Goal: Navigation & Orientation: Find specific page/section

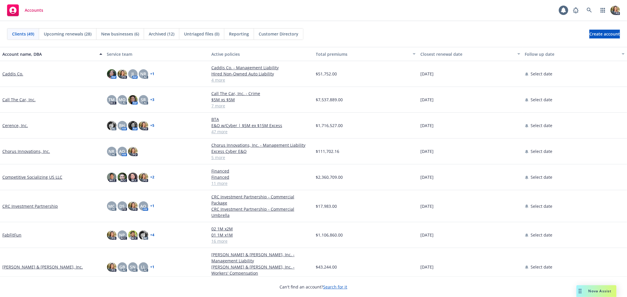
click at [21, 100] on link "Call The Car, Inc." at bounding box center [18, 100] width 33 height 6
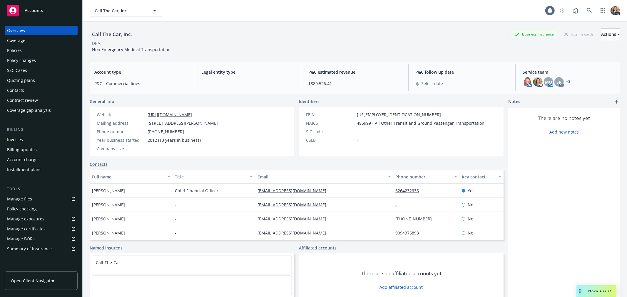
click at [27, 31] on div "Overview" at bounding box center [41, 30] width 68 height 9
click at [586, 291] on div "Nova Assist" at bounding box center [600, 291] width 33 height 5
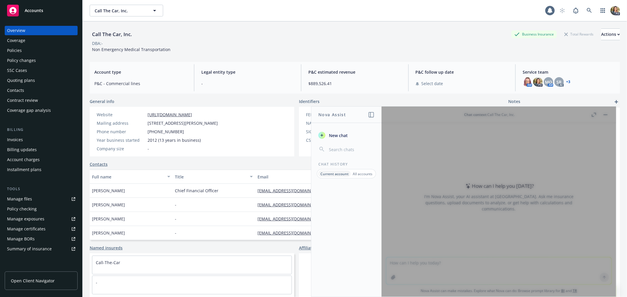
click at [424, 139] on div at bounding box center [498, 202] width 234 height 190
click at [343, 131] on button "New chat" at bounding box center [346, 135] width 61 height 11
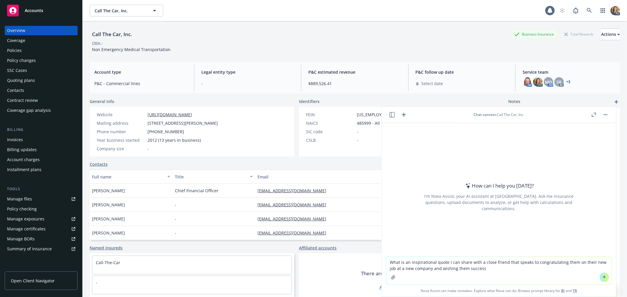
type textarea "What is an inspirational quote I can share with a close friend that speaks to c…"
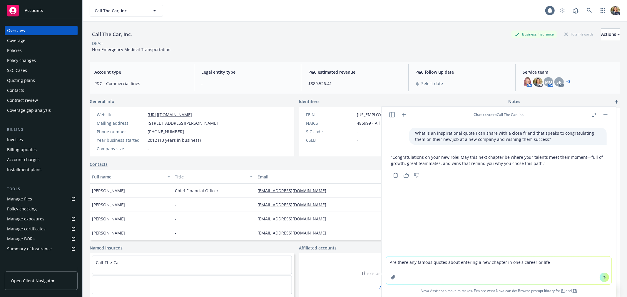
type textarea "Are there any famous quotes about entering a new chapter in one's career or lif…"
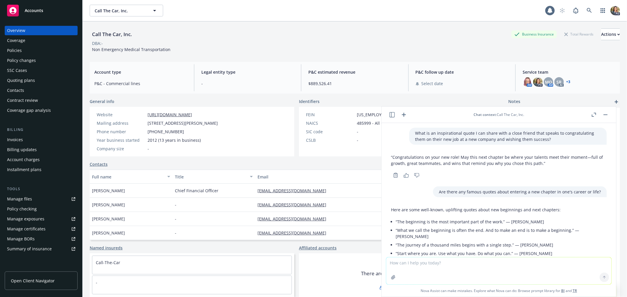
scroll to position [72, 0]
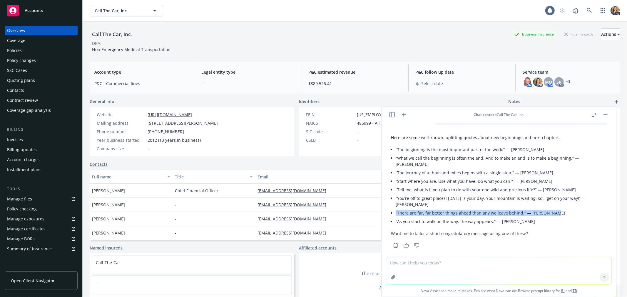
drag, startPoint x: 550, startPoint y: 205, endPoint x: 395, endPoint y: 209, distance: 154.9
click at [395, 209] on li "“There are far, far better things ahead than any we leave behind.” — [PERSON_NA…" at bounding box center [500, 213] width 211 height 9
copy li "“There are far, far better things ahead than any we leave behind.” — [PERSON_NA…"
click at [606, 114] on button "button" at bounding box center [605, 114] width 7 height 7
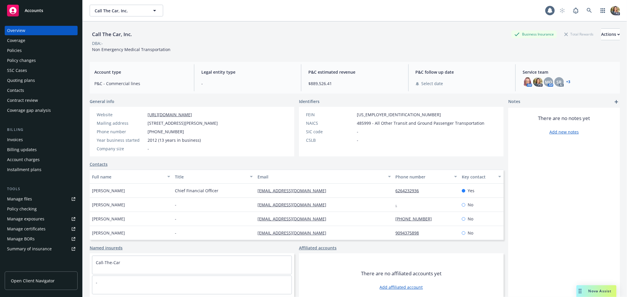
click at [48, 11] on div "Accounts" at bounding box center [41, 11] width 68 height 12
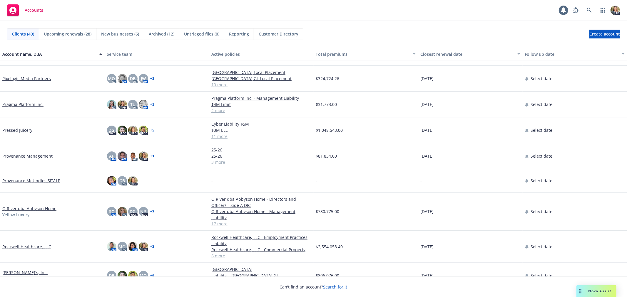
scroll to position [718, 0]
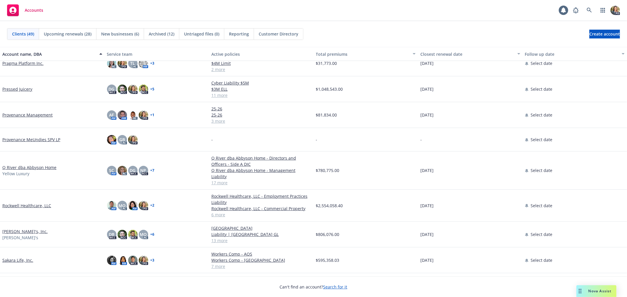
click at [38, 165] on link "Q River dba Abbyson Home" at bounding box center [29, 168] width 54 height 6
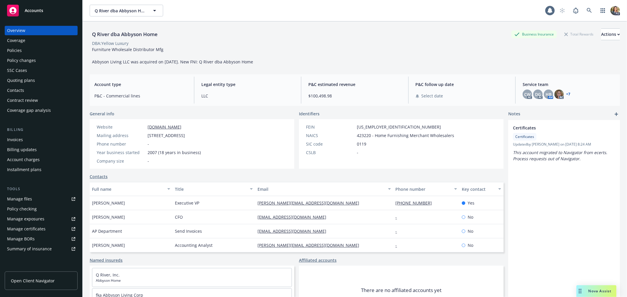
click at [31, 8] on span "Accounts" at bounding box center [34, 10] width 19 height 5
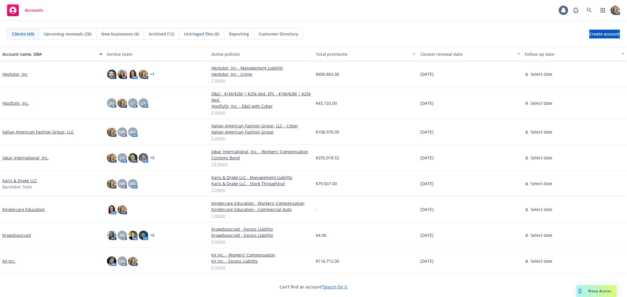
scroll to position [196, 0]
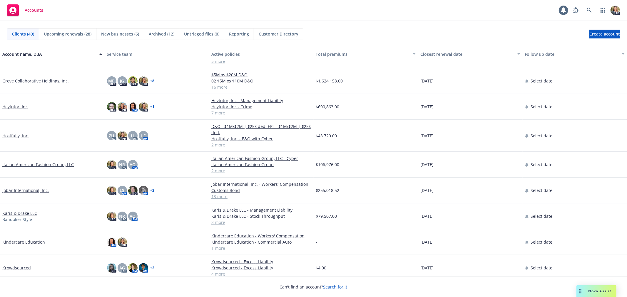
click at [45, 162] on link "Italian American Fashion Group, LLC" at bounding box center [37, 165] width 71 height 6
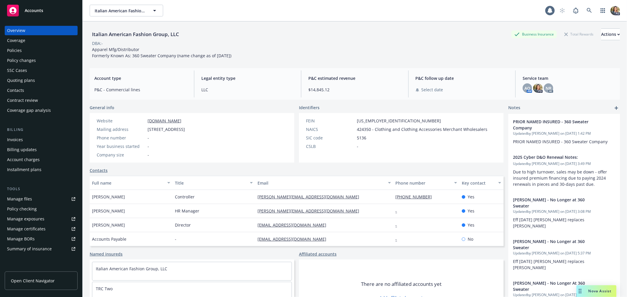
click at [35, 45] on div "Overview Coverage Policies Policy changes SSC Cases Quoting plans Contacts Cont…" at bounding box center [41, 70] width 73 height 89
click at [33, 50] on div "Policies" at bounding box center [41, 50] width 68 height 9
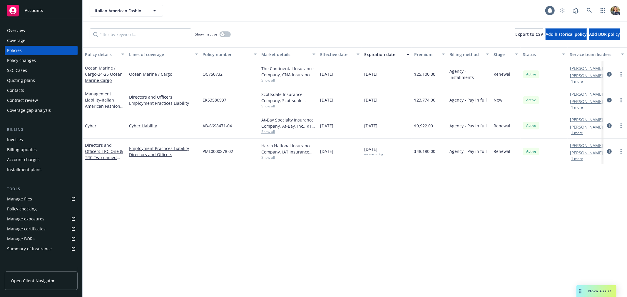
click at [38, 11] on span "Accounts" at bounding box center [34, 10] width 19 height 5
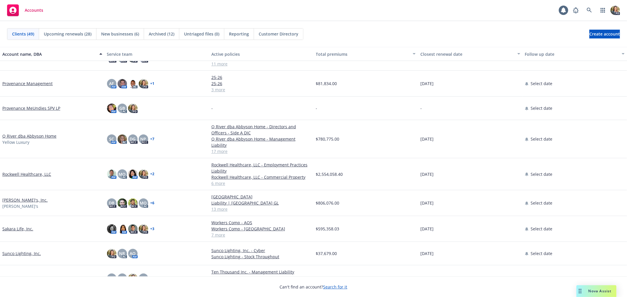
scroll to position [751, 0]
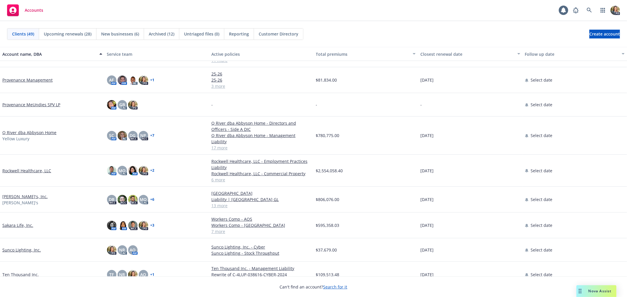
click at [39, 130] on link "Q River dba Abbyson Home" at bounding box center [29, 133] width 54 height 6
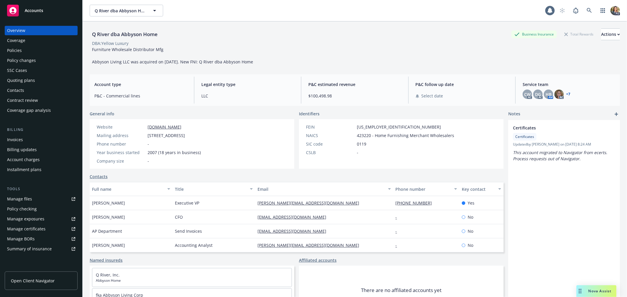
click at [27, 51] on div "Policies" at bounding box center [41, 50] width 68 height 9
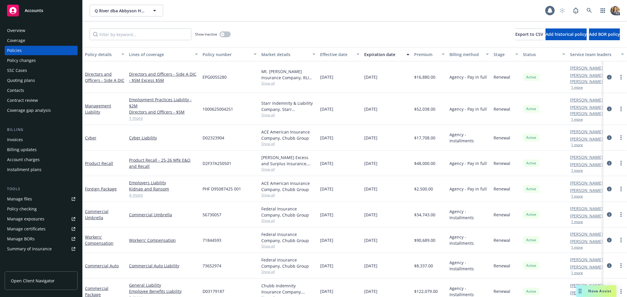
click at [43, 27] on div "Overview" at bounding box center [41, 30] width 68 height 9
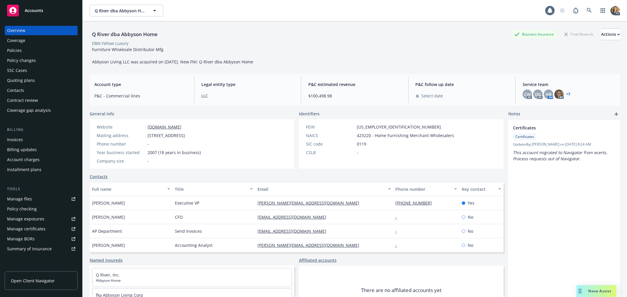
click at [33, 9] on span "Accounts" at bounding box center [34, 10] width 19 height 5
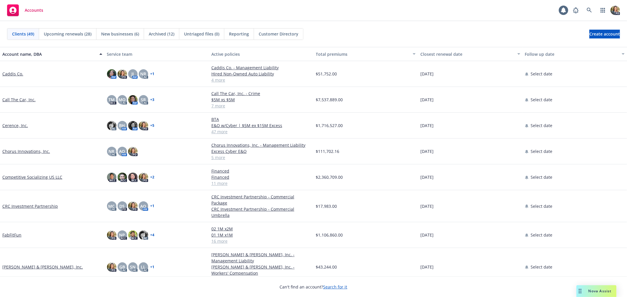
click at [15, 74] on link "Caddis Co." at bounding box center [12, 74] width 21 height 6
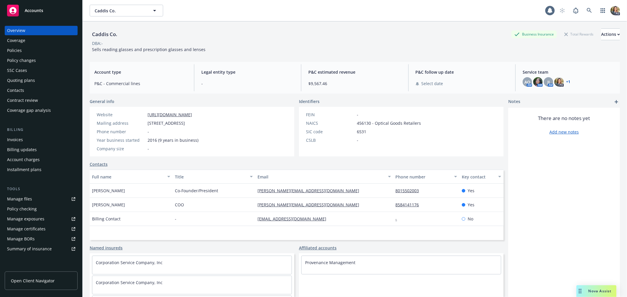
click at [26, 12] on span "Accounts" at bounding box center [34, 10] width 19 height 5
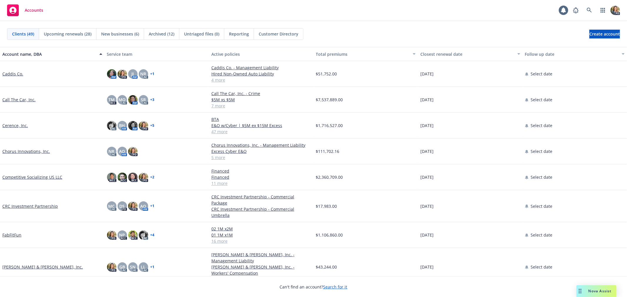
click at [10, 99] on link "Call The Car, Inc." at bounding box center [18, 100] width 33 height 6
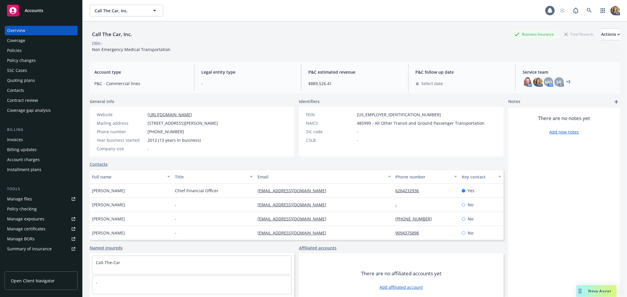
click at [29, 50] on div "Policies" at bounding box center [41, 50] width 68 height 9
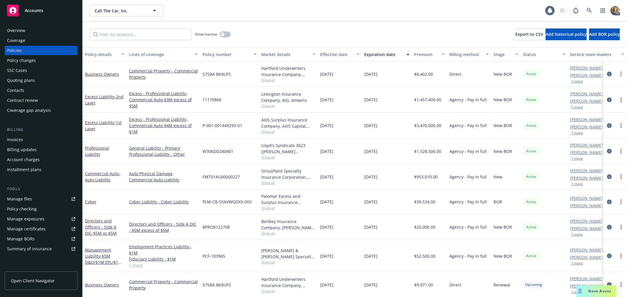
scroll to position [31, 0]
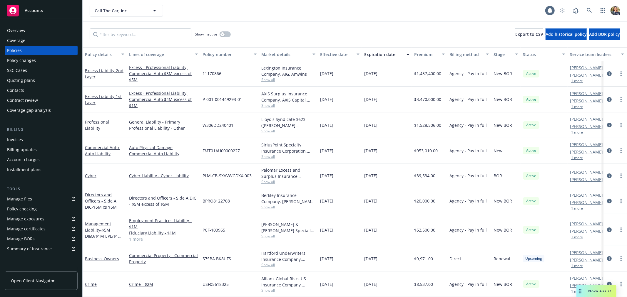
click at [44, 11] on div "Accounts" at bounding box center [41, 11] width 68 height 12
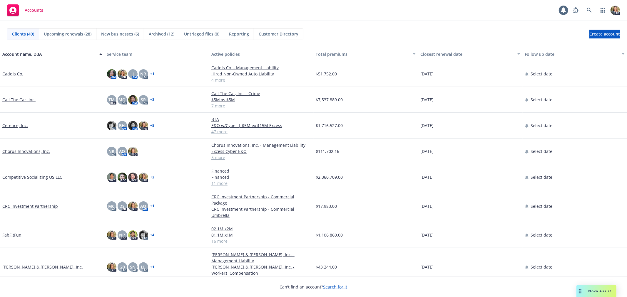
click at [25, 124] on link "Cerence, Inc." at bounding box center [15, 126] width 26 height 6
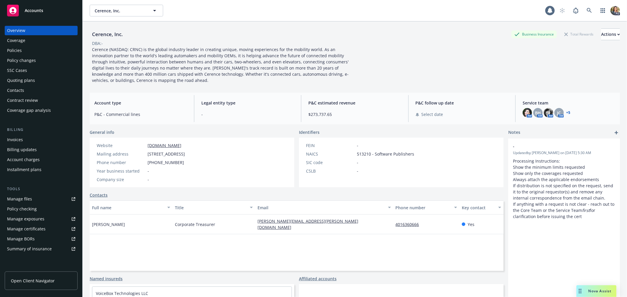
click at [34, 8] on span "Accounts" at bounding box center [34, 10] width 19 height 5
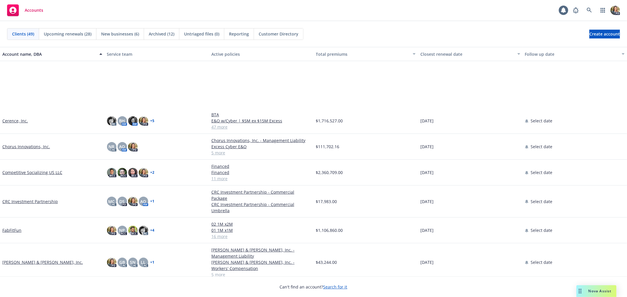
scroll to position [98, 0]
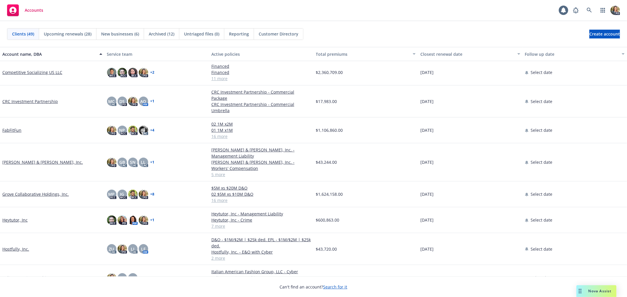
click at [7, 127] on link "FabFitFun" at bounding box center [11, 130] width 19 height 6
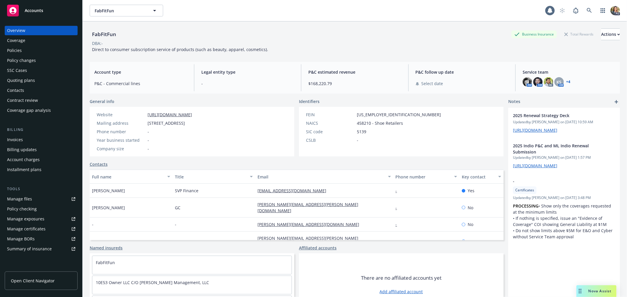
click at [45, 49] on div "Policies" at bounding box center [41, 50] width 68 height 9
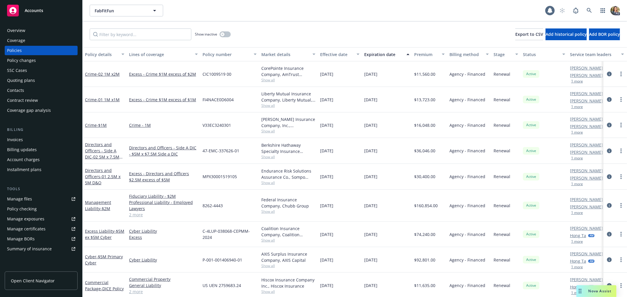
click at [45, 11] on div "Accounts" at bounding box center [41, 11] width 68 height 12
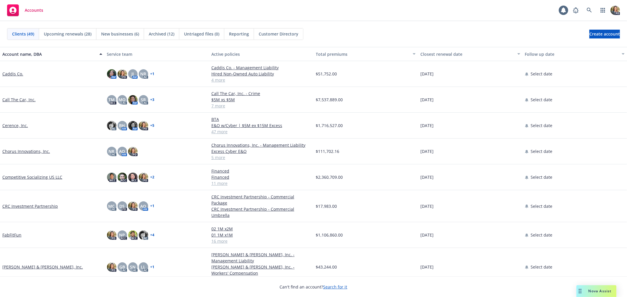
scroll to position [65, 0]
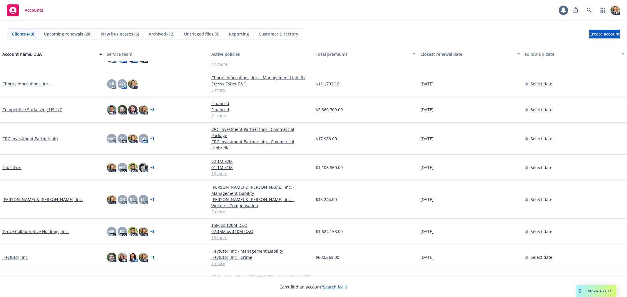
click at [27, 197] on link "[PERSON_NAME] & [PERSON_NAME], Inc." at bounding box center [42, 200] width 81 height 6
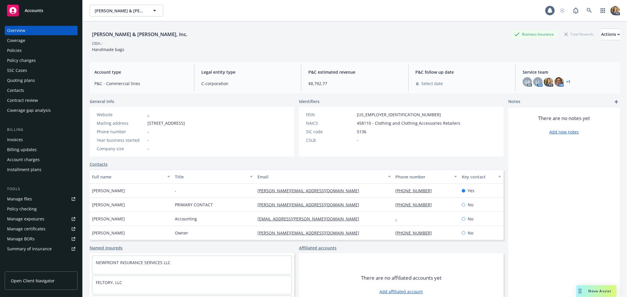
click at [20, 46] on div "Policies" at bounding box center [14, 50] width 15 height 9
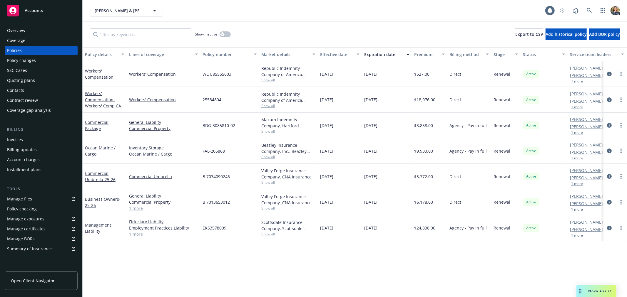
click at [28, 8] on span "Accounts" at bounding box center [34, 10] width 19 height 5
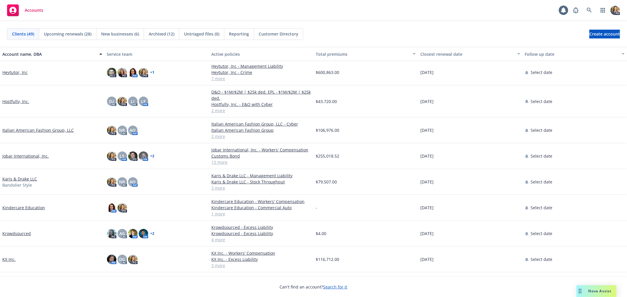
scroll to position [163, 0]
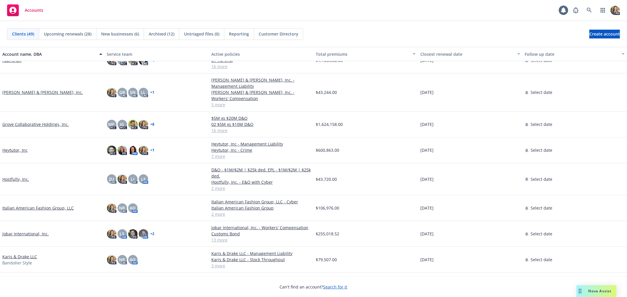
click at [42, 121] on link "Grove Collaborative Holdings, Inc." at bounding box center [35, 124] width 66 height 6
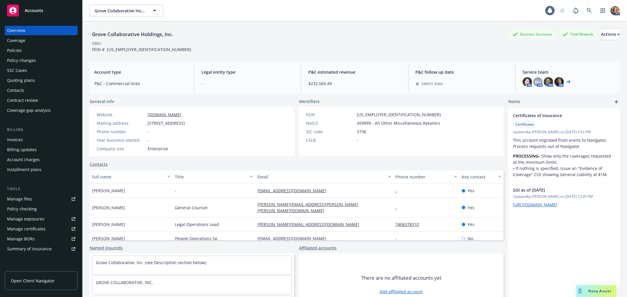
click at [28, 48] on div "Policies" at bounding box center [41, 50] width 68 height 9
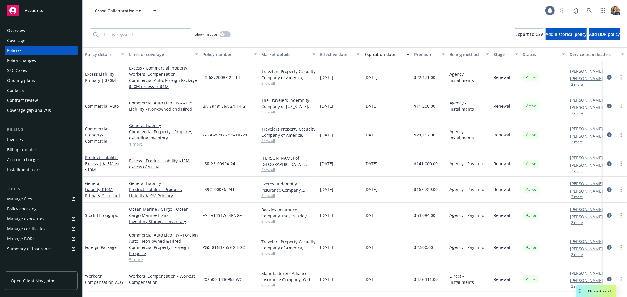
click at [601, 292] on span "Nova Assist" at bounding box center [599, 291] width 23 height 5
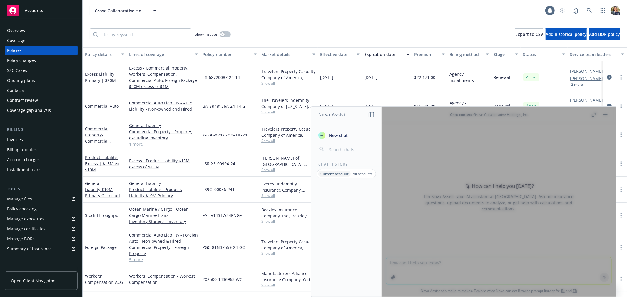
click at [337, 130] on div "New chat Chat History Current account All accounts" at bounding box center [346, 211] width 70 height 172
click at [342, 133] on span "New chat" at bounding box center [338, 136] width 20 height 6
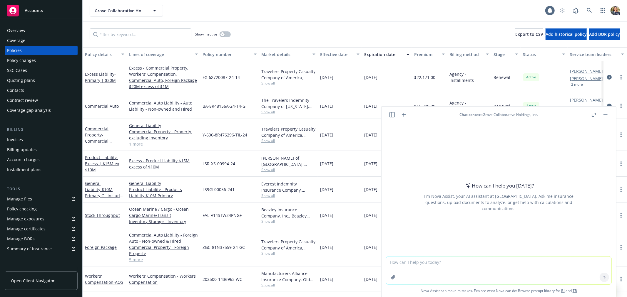
click at [422, 265] on textarea at bounding box center [498, 271] width 225 height 28
type textarea "C"
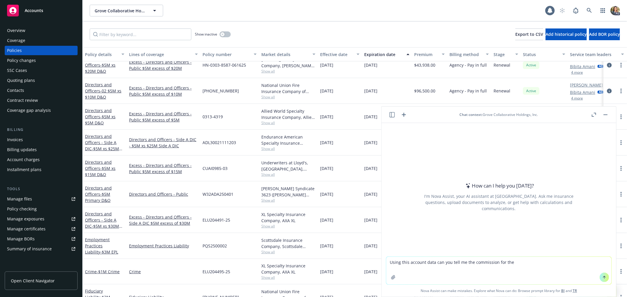
scroll to position [215, 0]
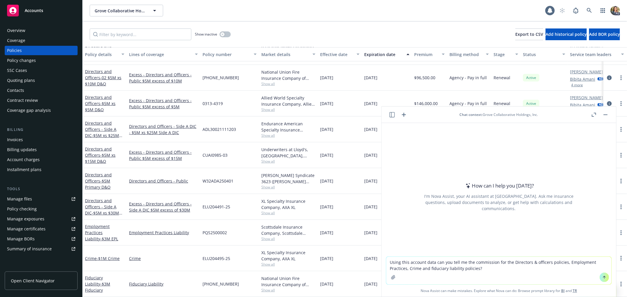
type textarea "Using this account data can you tell me the commission for the Directors & offi…"
click at [602, 276] on icon at bounding box center [604, 278] width 4 height 4
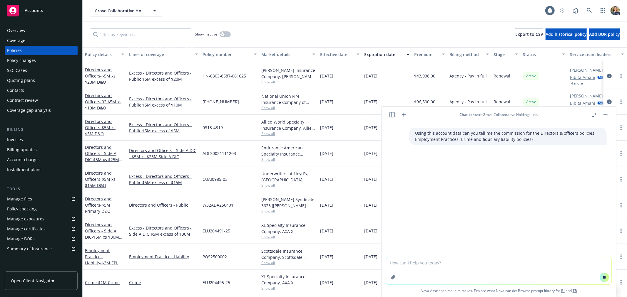
scroll to position [182, 0]
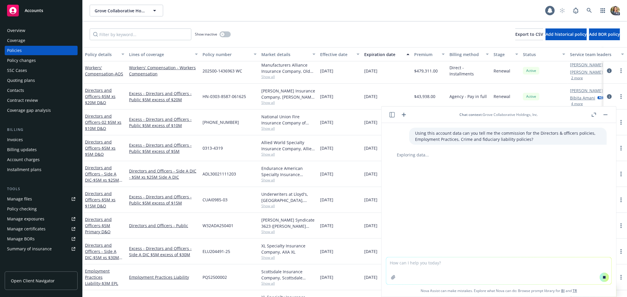
click at [33, 26] on div "Overview" at bounding box center [41, 30] width 68 height 9
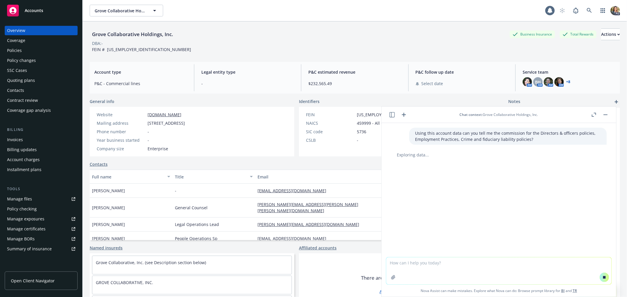
click at [58, 52] on div "Policies" at bounding box center [41, 50] width 68 height 9
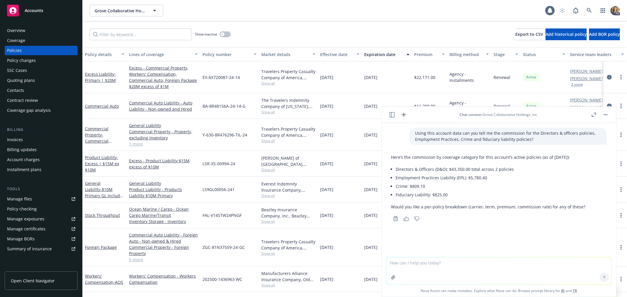
click at [28, 8] on span "Accounts" at bounding box center [34, 10] width 19 height 5
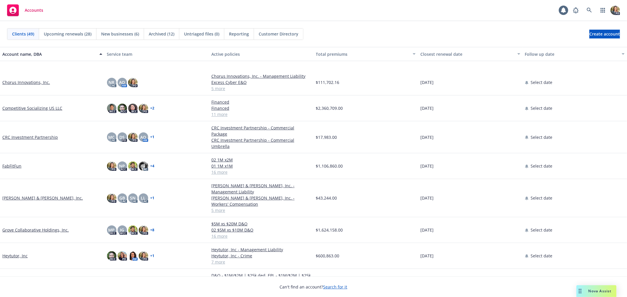
scroll to position [98, 0]
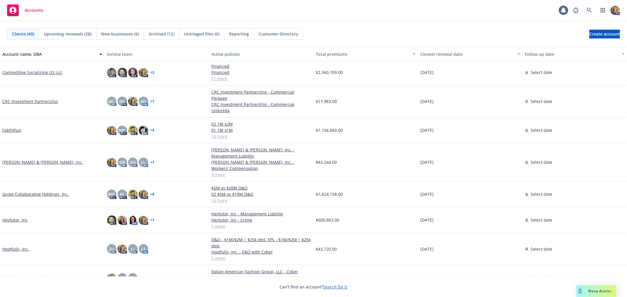
click at [20, 217] on link "Heytutor, Inc" at bounding box center [14, 220] width 25 height 6
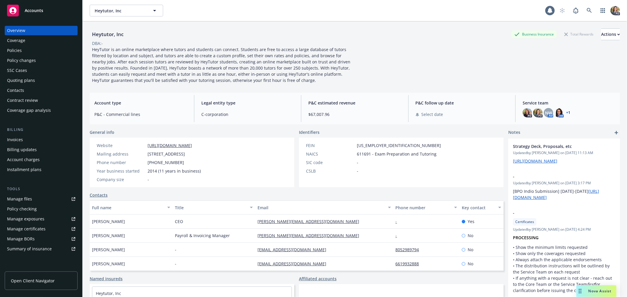
click at [24, 50] on div "Policies" at bounding box center [41, 50] width 68 height 9
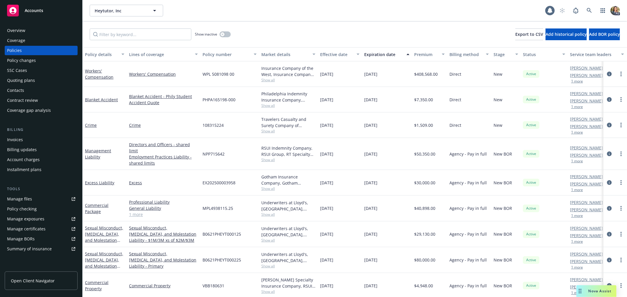
drag, startPoint x: 23, startPoint y: 30, endPoint x: 26, endPoint y: 33, distance: 4.0
click at [23, 30] on div "Overview" at bounding box center [16, 30] width 18 height 9
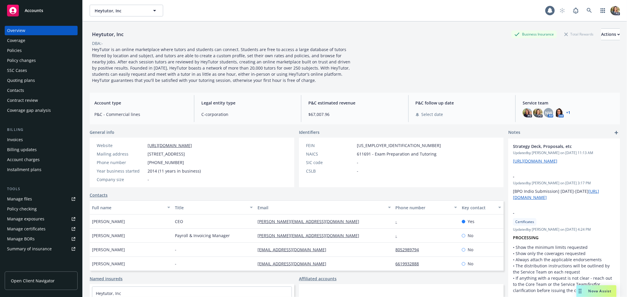
click at [599, 292] on span "Nova Assist" at bounding box center [599, 291] width 23 height 5
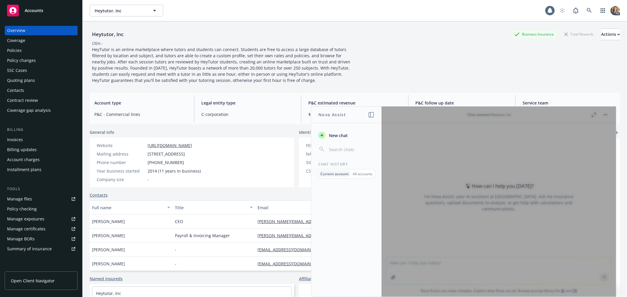
click at [448, 246] on div at bounding box center [498, 202] width 234 height 190
click at [339, 151] on input "button" at bounding box center [351, 149] width 47 height 8
click at [342, 174] on p "Current account" at bounding box center [334, 174] width 28 height 5
click at [36, 16] on div "Accounts" at bounding box center [41, 11] width 68 height 12
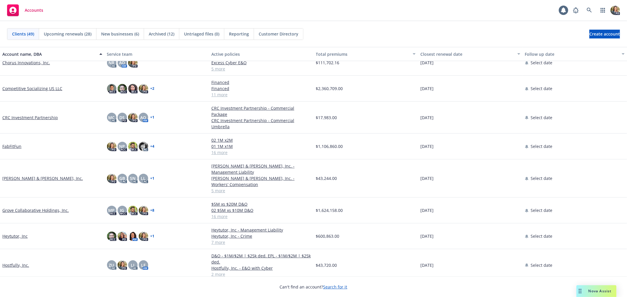
scroll to position [98, 0]
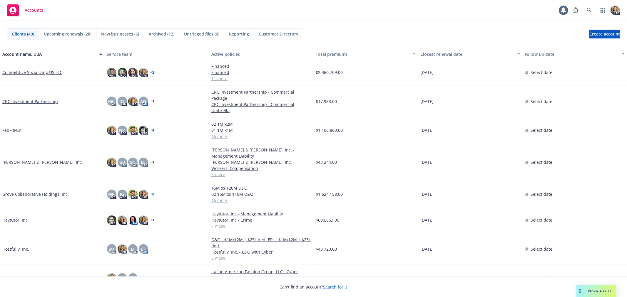
click at [31, 191] on link "Grove Collaborative Holdings, Inc." at bounding box center [35, 194] width 66 height 6
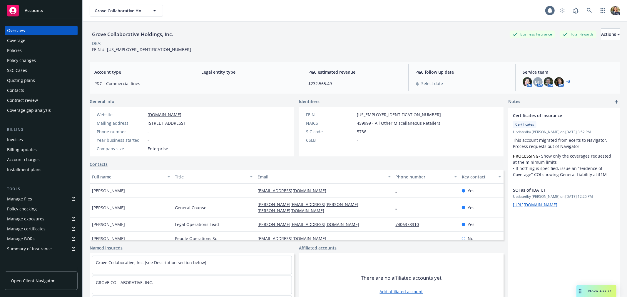
click at [596, 294] on span "Nova Assist" at bounding box center [599, 291] width 23 height 5
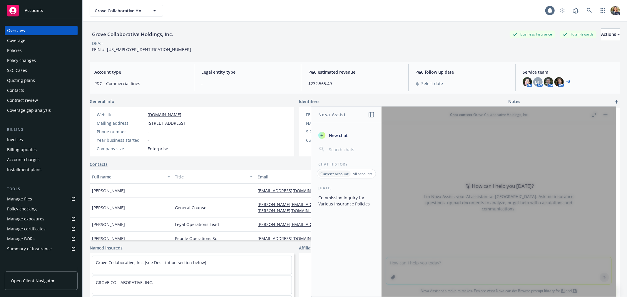
click at [454, 167] on div at bounding box center [498, 202] width 234 height 190
click at [332, 199] on button "Commission Inquiry for Various Insurance Policies" at bounding box center [346, 201] width 61 height 16
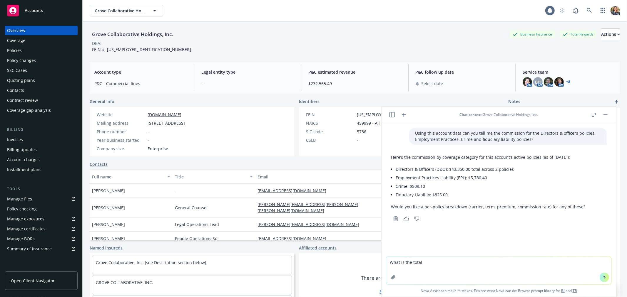
type textarea "What is the total?"
click at [607, 114] on button "button" at bounding box center [605, 114] width 7 height 7
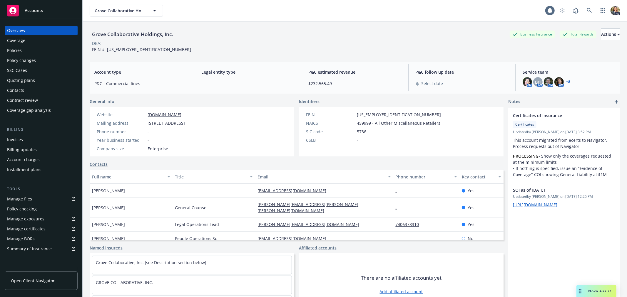
click at [35, 6] on div "Accounts" at bounding box center [41, 11] width 68 height 12
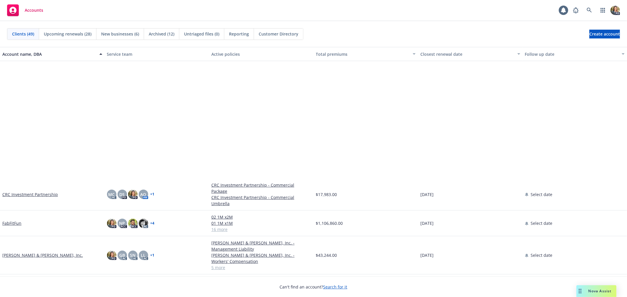
scroll to position [163, 0]
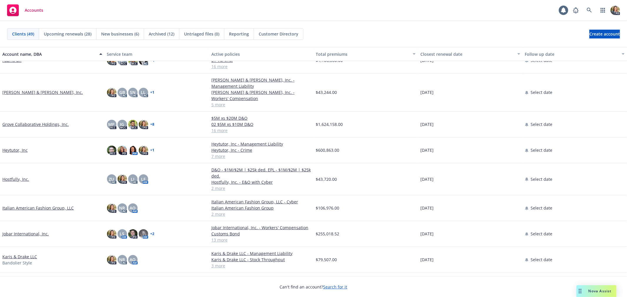
click at [15, 176] on link "Hostfully, Inc." at bounding box center [15, 179] width 27 height 6
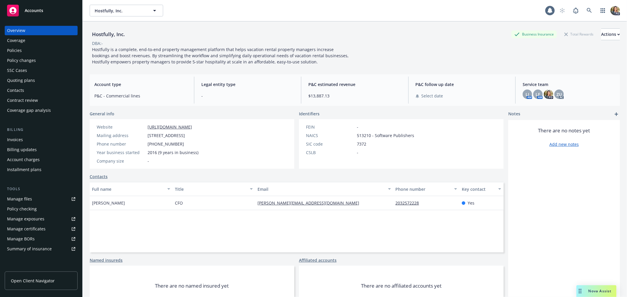
click at [33, 50] on div "Policies" at bounding box center [41, 50] width 68 height 9
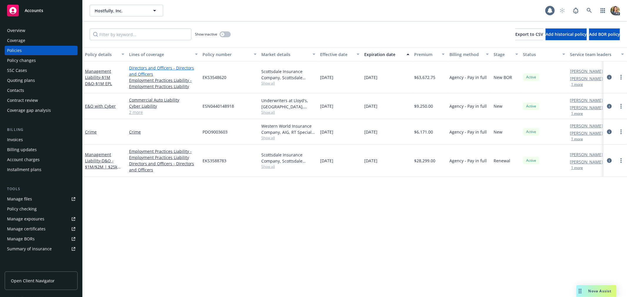
click at [142, 77] on link "Directors and Officers - Directors and Officers" at bounding box center [163, 71] width 69 height 12
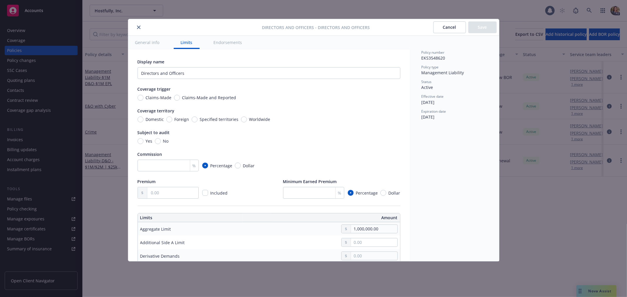
click at [139, 26] on icon "close" at bounding box center [139, 28] width 4 height 4
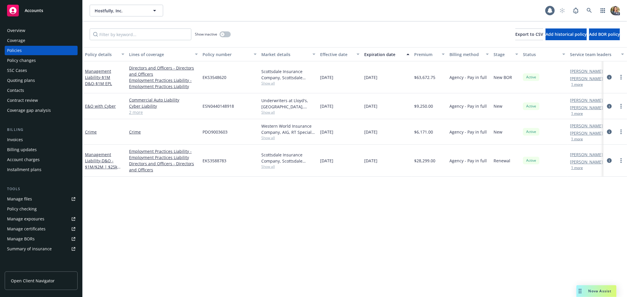
click at [31, 8] on span "Accounts" at bounding box center [34, 10] width 19 height 5
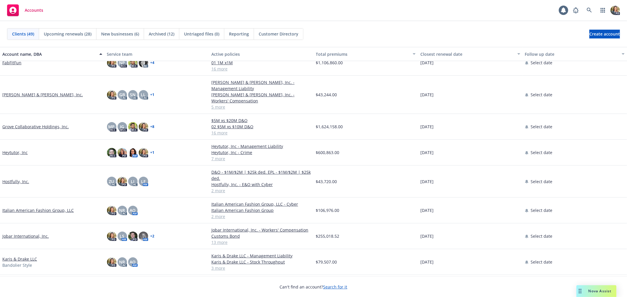
scroll to position [130, 0]
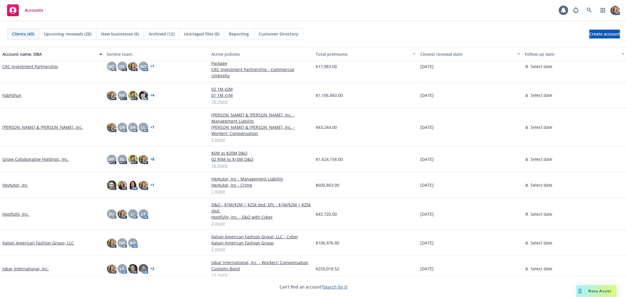
click at [28, 266] on link "Jobar International, Inc." at bounding box center [25, 269] width 46 height 6
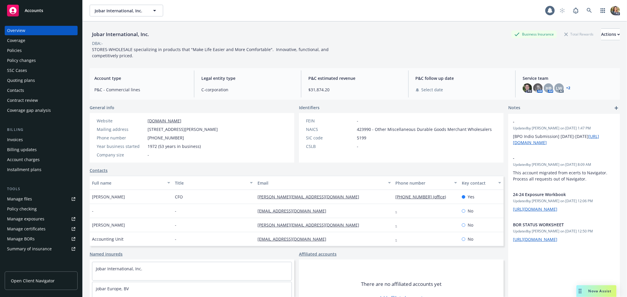
click at [13, 52] on div "Policies" at bounding box center [14, 50] width 15 height 9
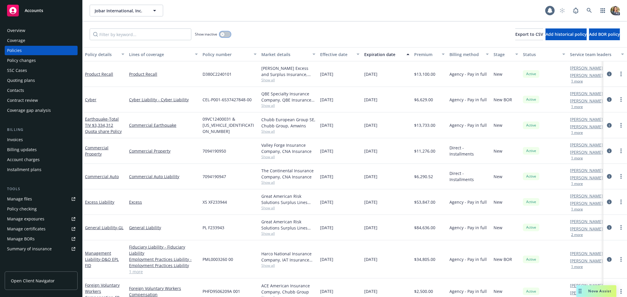
click at [223, 34] on icon "button" at bounding box center [222, 34] width 2 height 2
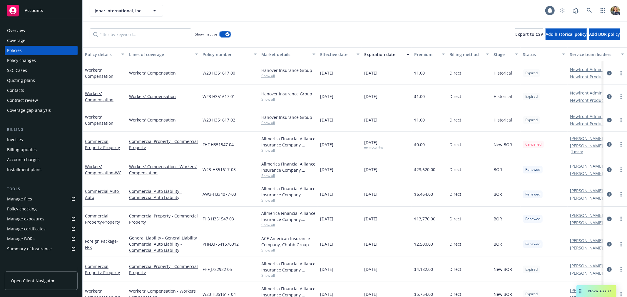
click at [225, 34] on button "button" at bounding box center [224, 34] width 11 height 6
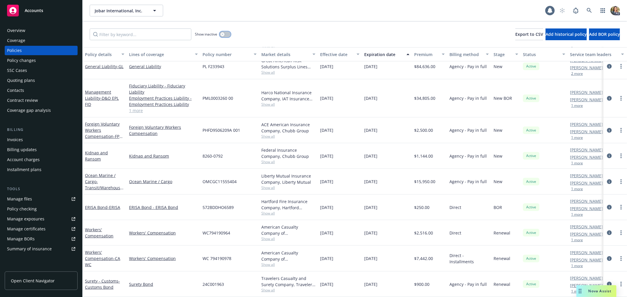
scroll to position [123, 0]
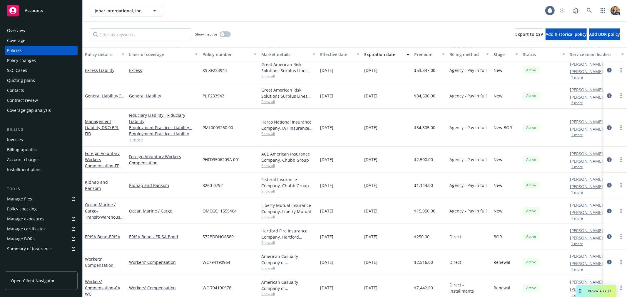
drag, startPoint x: 42, startPoint y: 31, endPoint x: 42, endPoint y: 39, distance: 7.9
click at [42, 31] on div "Overview" at bounding box center [41, 30] width 68 height 9
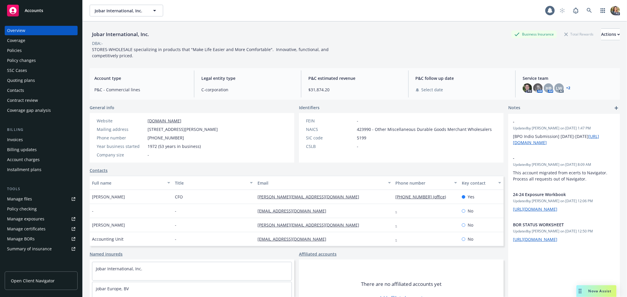
click at [33, 10] on span "Accounts" at bounding box center [34, 10] width 19 height 5
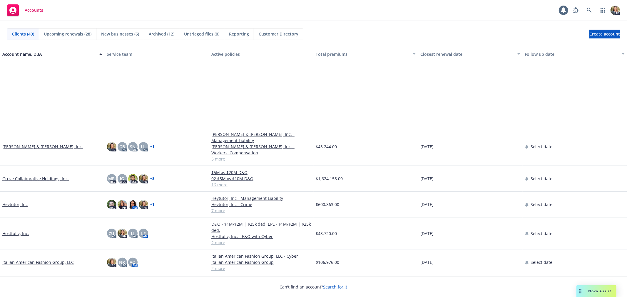
scroll to position [196, 0]
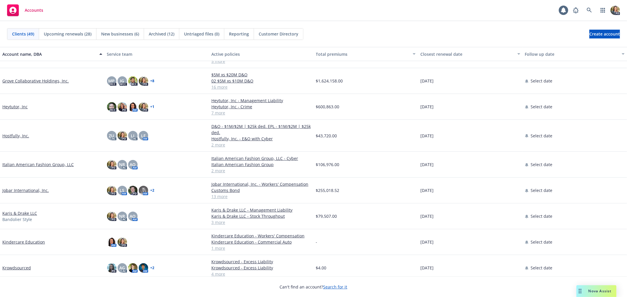
click at [22, 210] on link "Karis & Drake LLC" at bounding box center [19, 213] width 35 height 6
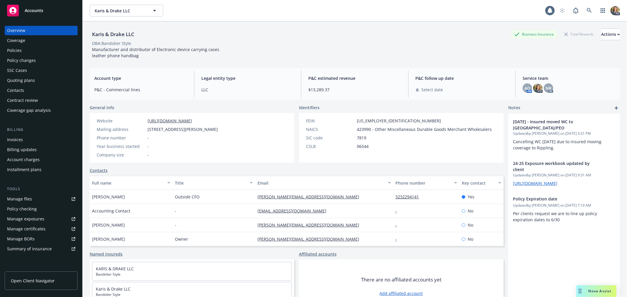
click at [35, 51] on div "Policies" at bounding box center [41, 50] width 68 height 9
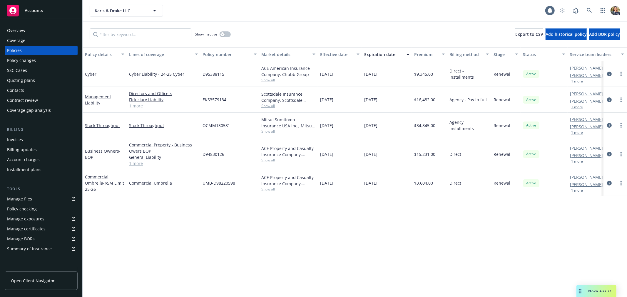
click at [28, 10] on span "Accounts" at bounding box center [34, 10] width 19 height 5
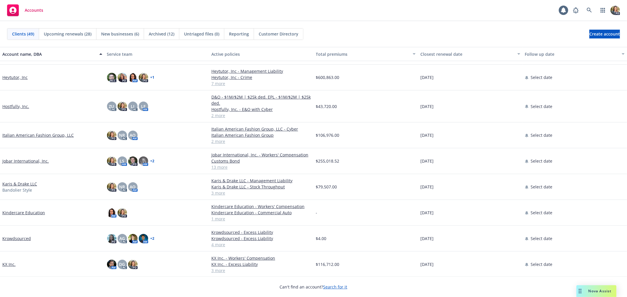
scroll to position [228, 0]
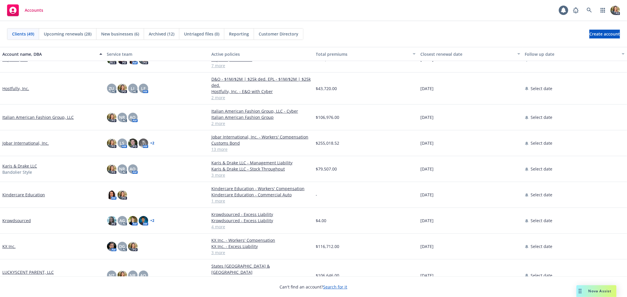
click at [8, 248] on link "KX Inc." at bounding box center [8, 247] width 13 height 6
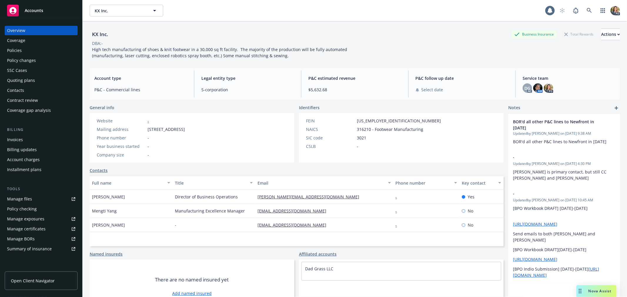
click at [30, 49] on div "Policies" at bounding box center [41, 50] width 68 height 9
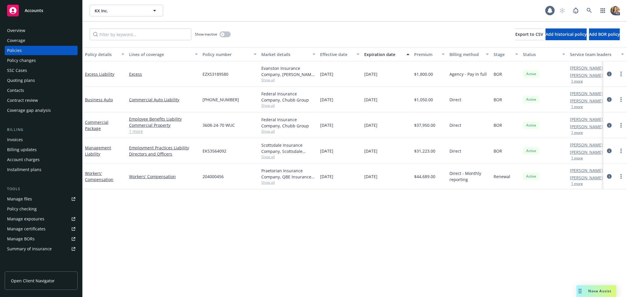
drag, startPoint x: 31, startPoint y: 6, endPoint x: 32, endPoint y: 15, distance: 8.9
click at [31, 6] on div "Accounts" at bounding box center [41, 11] width 68 height 12
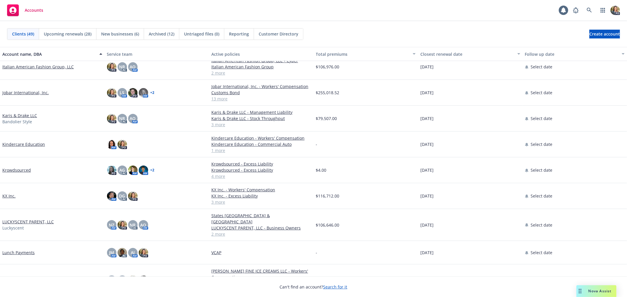
scroll to position [294, 0]
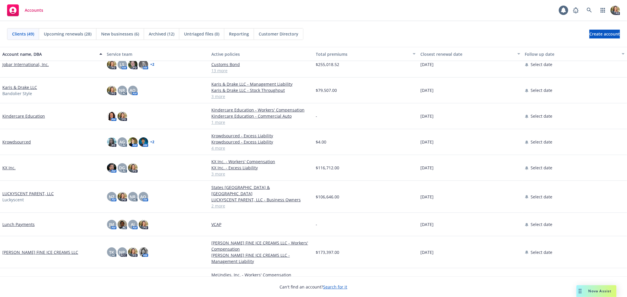
click at [24, 222] on link "Lunch Payments" at bounding box center [18, 225] width 32 height 6
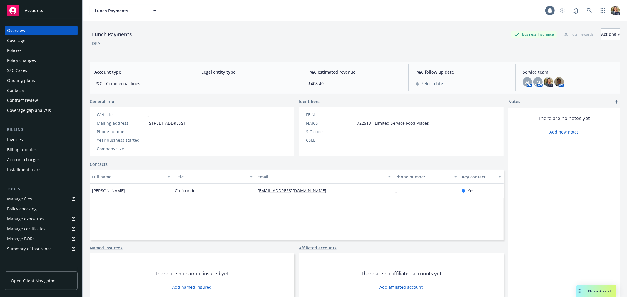
click at [18, 50] on div "Policies" at bounding box center [14, 50] width 15 height 9
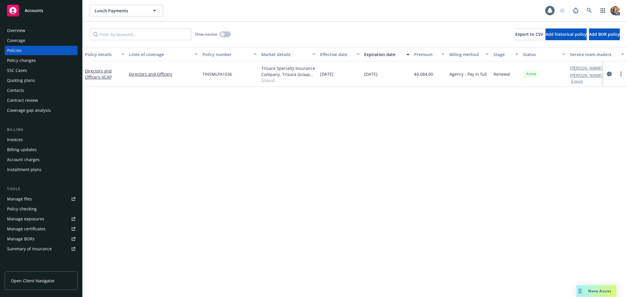
click at [33, 10] on span "Accounts" at bounding box center [34, 10] width 19 height 5
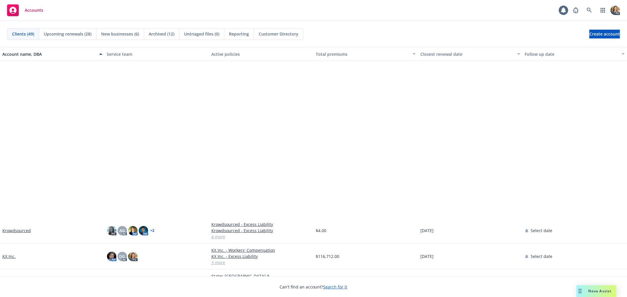
scroll to position [392, 0]
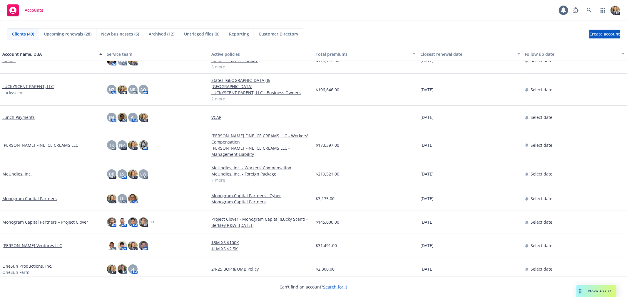
click at [33, 142] on link "[PERSON_NAME] FINE ICE CREAMS LLC" at bounding box center [40, 145] width 76 height 6
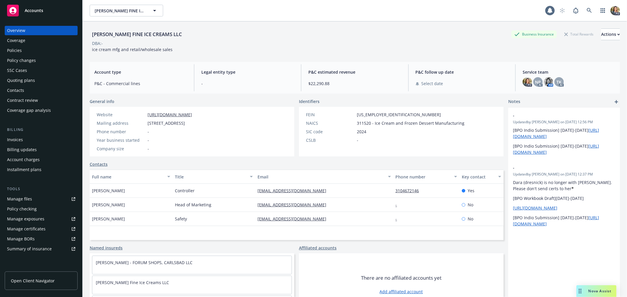
click at [27, 48] on div "Policies" at bounding box center [41, 50] width 68 height 9
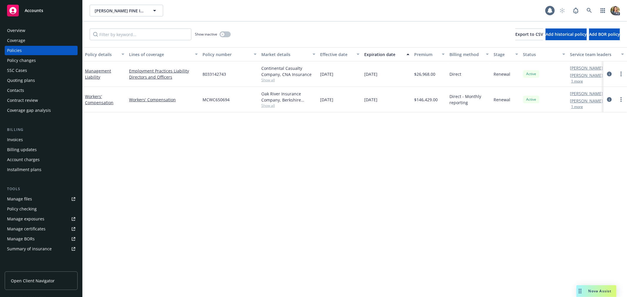
click at [37, 28] on div "Overview" at bounding box center [41, 30] width 68 height 9
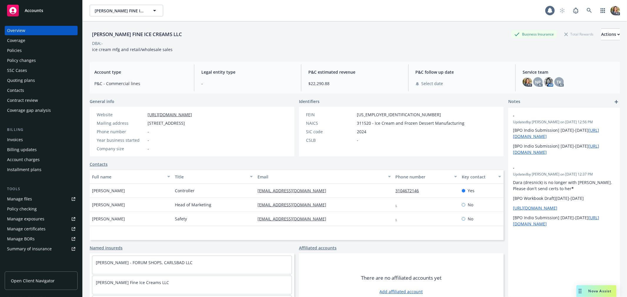
click at [37, 6] on div "Accounts" at bounding box center [41, 11] width 68 height 12
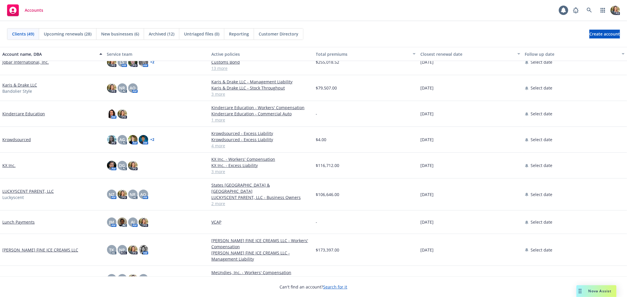
scroll to position [359, 0]
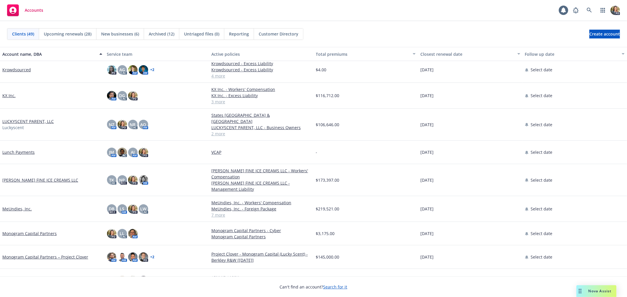
click at [16, 206] on link "MeUndies, Inc." at bounding box center [16, 209] width 29 height 6
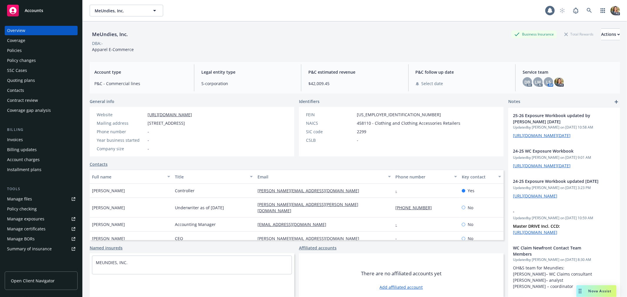
click at [30, 48] on div "Policies" at bounding box center [41, 50] width 68 height 9
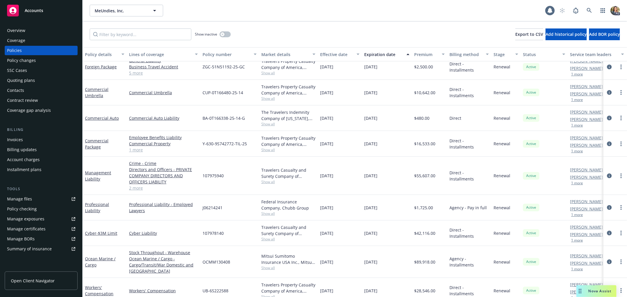
scroll to position [19, 0]
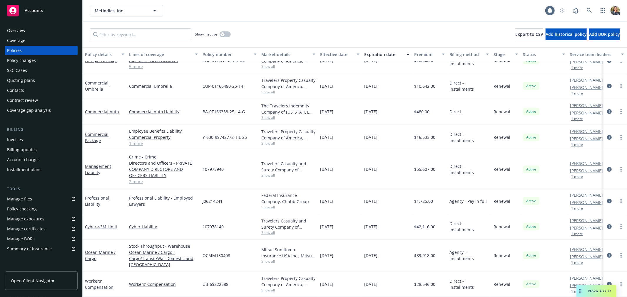
click at [30, 3] on link "Accounts" at bounding box center [41, 10] width 73 height 16
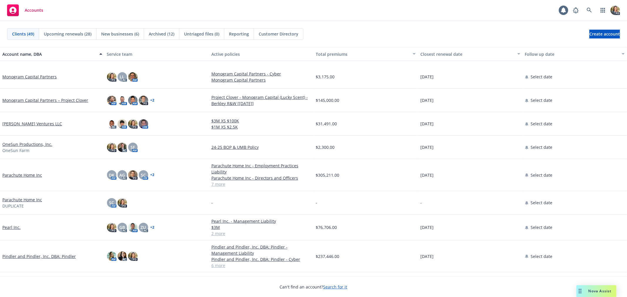
scroll to position [522, 0]
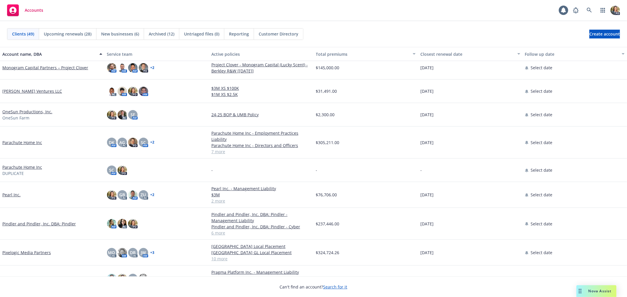
click at [24, 140] on link "Parachute Home Inc" at bounding box center [22, 143] width 40 height 6
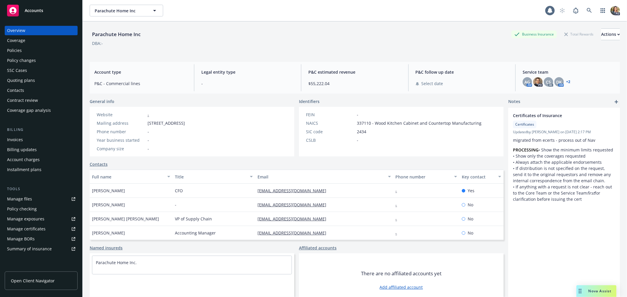
click at [22, 49] on div "Policies" at bounding box center [41, 50] width 68 height 9
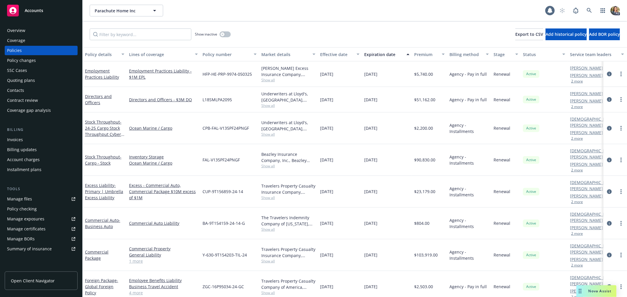
scroll to position [0, 0]
click at [49, 5] on div "Accounts" at bounding box center [41, 11] width 68 height 12
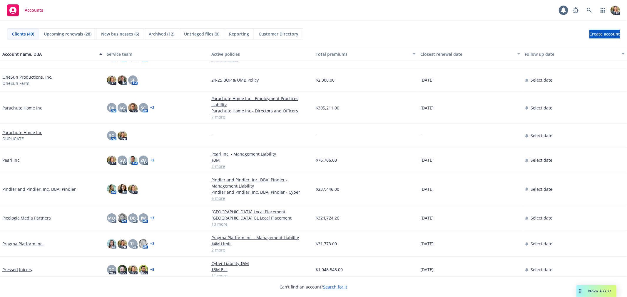
scroll to position [588, 0]
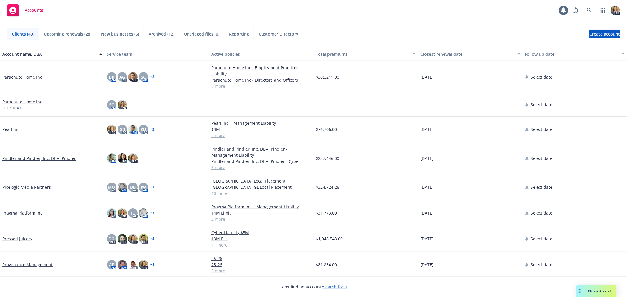
click at [29, 160] on link "Pindler and Pindler, Inc. DBA: Pindler" at bounding box center [38, 158] width 73 height 6
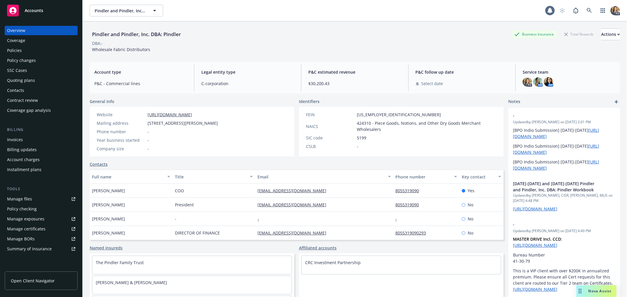
click at [12, 49] on div "Policies" at bounding box center [14, 50] width 15 height 9
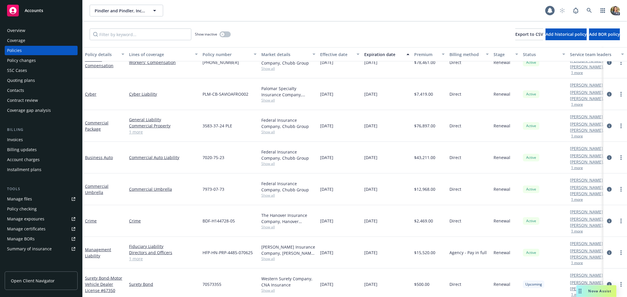
scroll to position [14, 0]
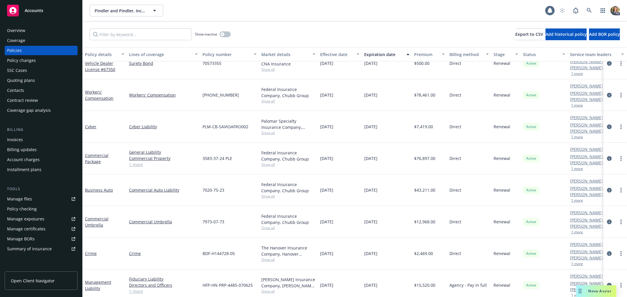
click at [37, 31] on div "Overview" at bounding box center [41, 30] width 68 height 9
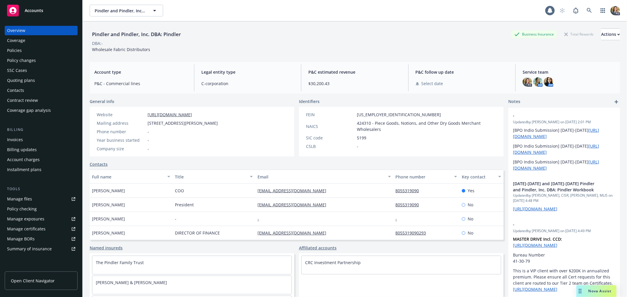
click at [34, 6] on div "Accounts" at bounding box center [41, 11] width 68 height 12
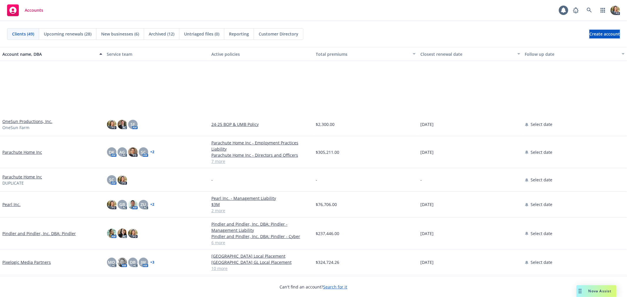
scroll to position [588, 0]
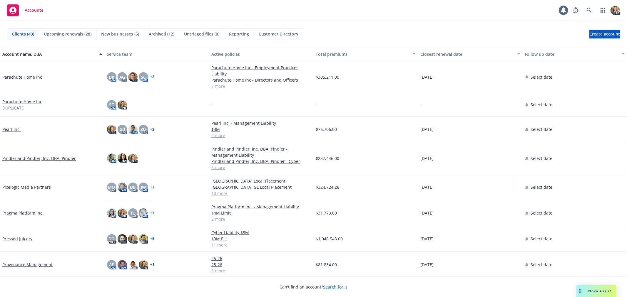
click at [23, 239] on link "Pressed Juicery" at bounding box center [17, 239] width 30 height 6
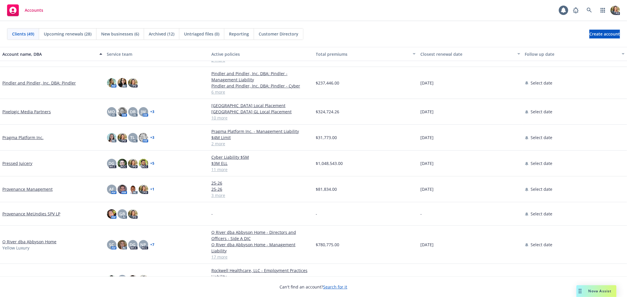
scroll to position [644, 0]
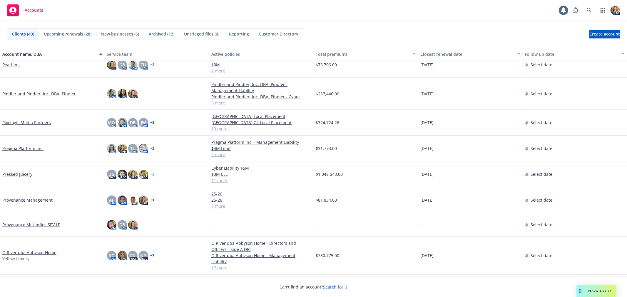
click at [31, 199] on link "Provenance Management" at bounding box center [27, 200] width 50 height 6
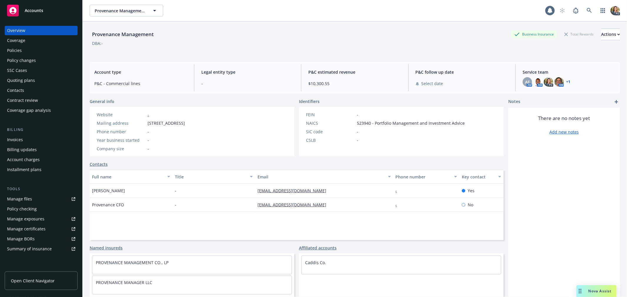
click at [33, 46] on div "Policies" at bounding box center [41, 50] width 68 height 9
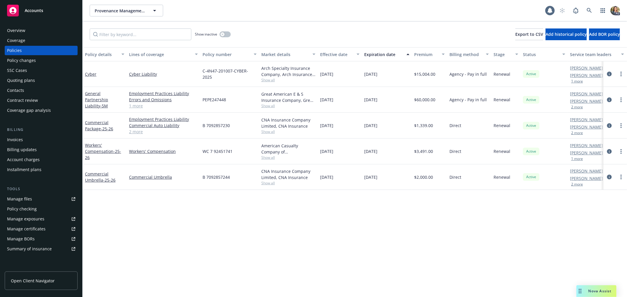
click at [28, 2] on div "Accounts" at bounding box center [41, 9] width 82 height 19
click at [36, 14] on div "Accounts" at bounding box center [41, 11] width 68 height 12
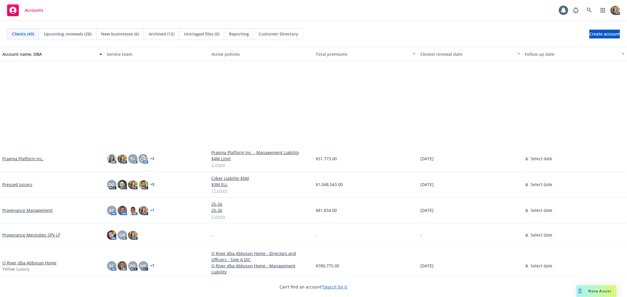
scroll to position [783, 0]
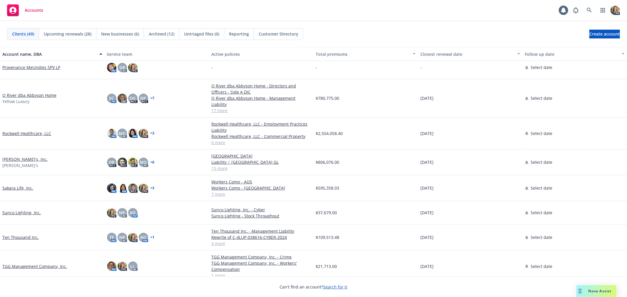
click at [44, 130] on link "Rockwell Healthcare, LLC" at bounding box center [26, 133] width 49 height 6
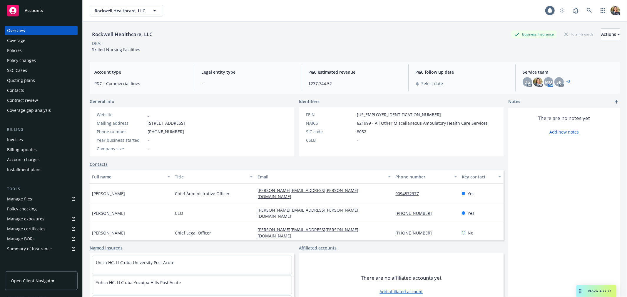
click at [40, 12] on span "Accounts" at bounding box center [34, 10] width 19 height 5
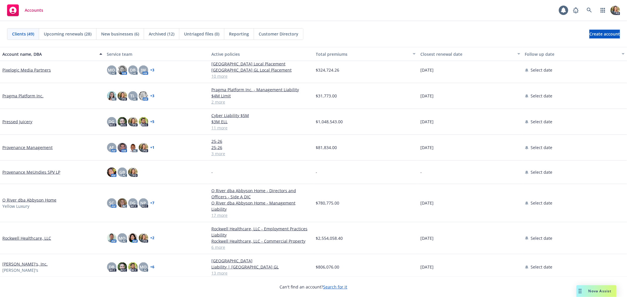
scroll to position [751, 0]
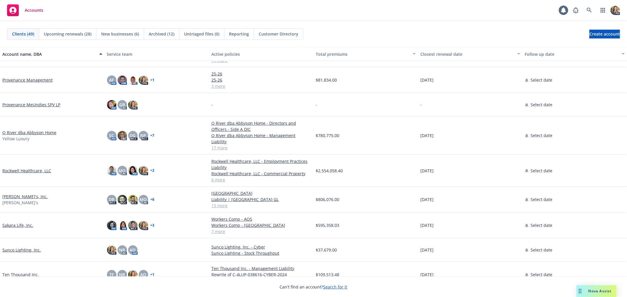
click at [21, 194] on link "[PERSON_NAME]'s, Inc." at bounding box center [24, 197] width 45 height 6
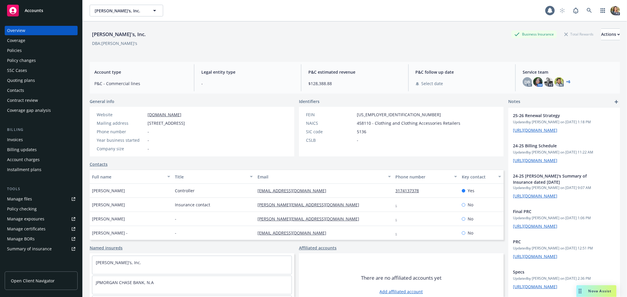
click at [568, 80] on div "DB AC AM PD AC + 6" at bounding box center [568, 81] width 93 height 9
click at [566, 81] on link "+ 6" at bounding box center [568, 82] width 4 height 4
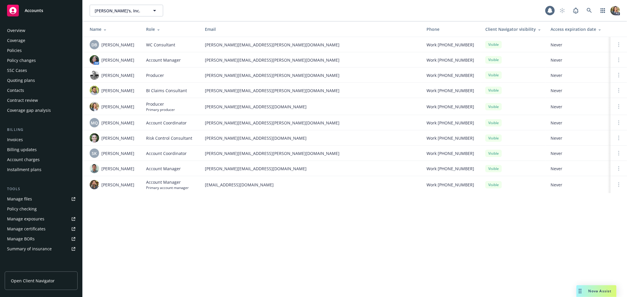
click at [29, 29] on div "Overview" at bounding box center [41, 30] width 68 height 9
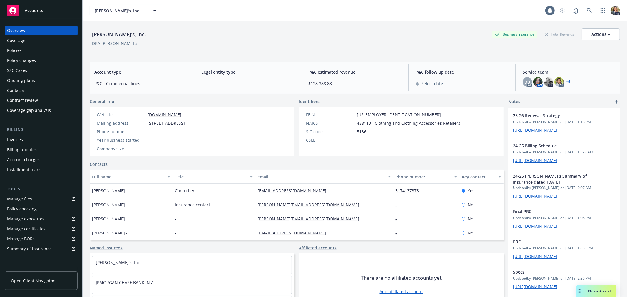
click at [28, 51] on div "Policies" at bounding box center [41, 50] width 68 height 9
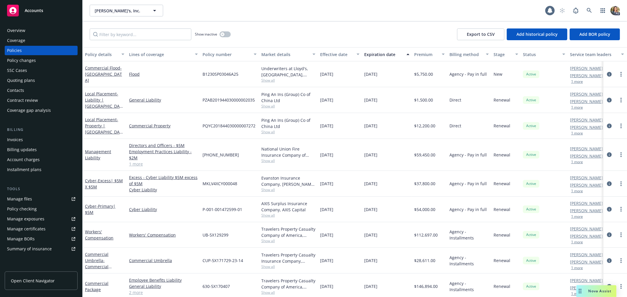
click at [44, 26] on div "Overview" at bounding box center [41, 30] width 68 height 9
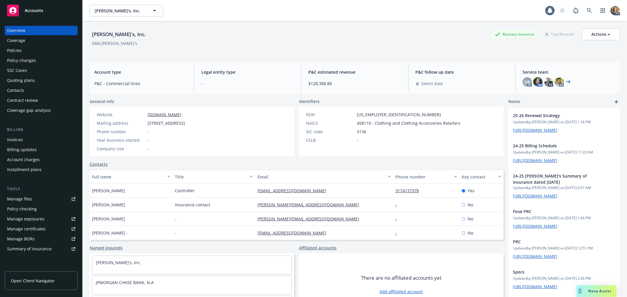
click at [36, 8] on span "Accounts" at bounding box center [34, 10] width 19 height 5
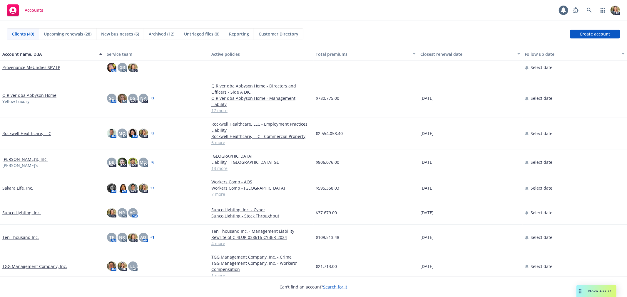
scroll to position [816, 0]
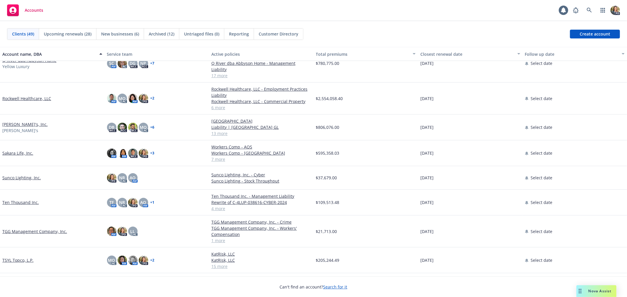
click at [19, 150] on link "Sakara Life, Inc." at bounding box center [17, 153] width 31 height 6
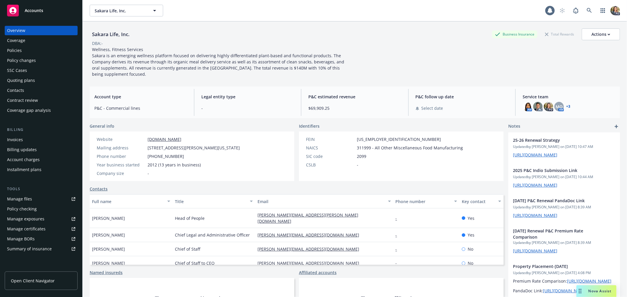
click at [32, 53] on div "Policies" at bounding box center [41, 50] width 68 height 9
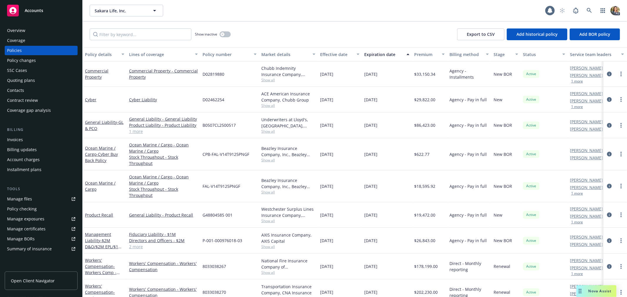
scroll to position [13, 0]
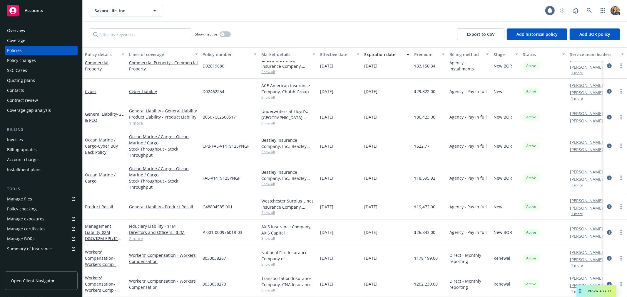
click at [27, 29] on div "Overview" at bounding box center [41, 30] width 68 height 9
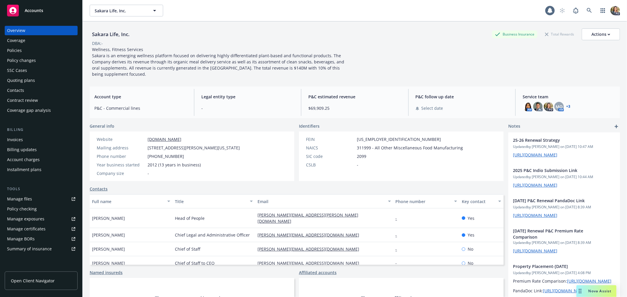
click at [11, 49] on div "Policies" at bounding box center [14, 50] width 15 height 9
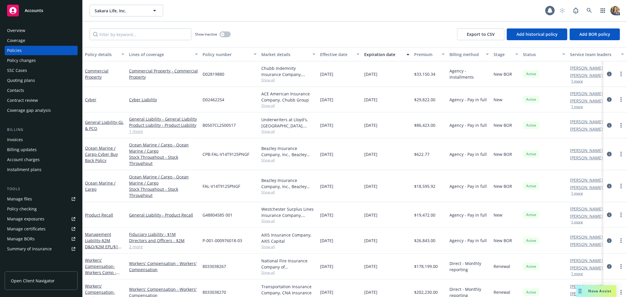
scroll to position [13, 0]
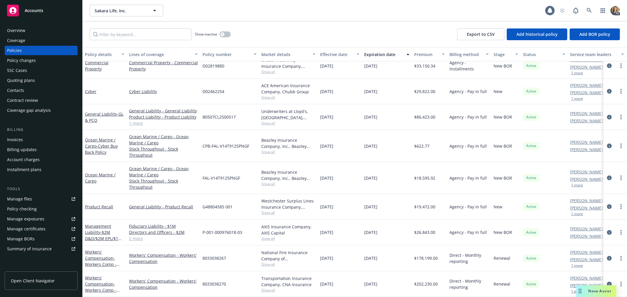
click at [20, 32] on div "Overview" at bounding box center [16, 30] width 18 height 9
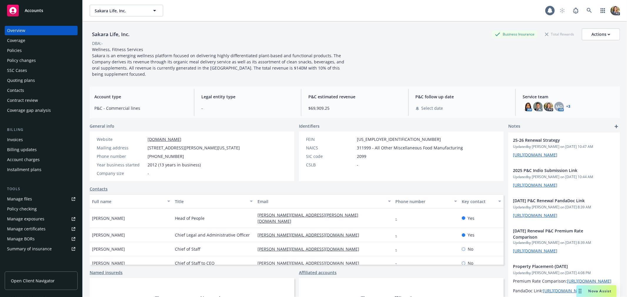
click at [41, 4] on link "Accounts" at bounding box center [41, 10] width 73 height 16
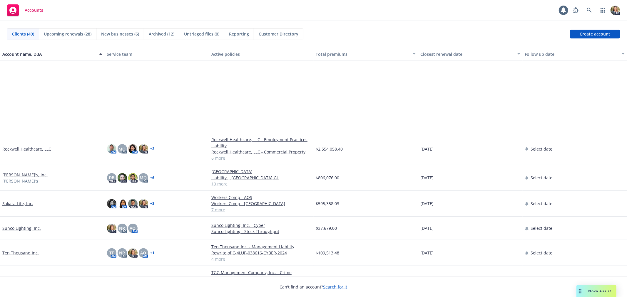
scroll to position [849, 0]
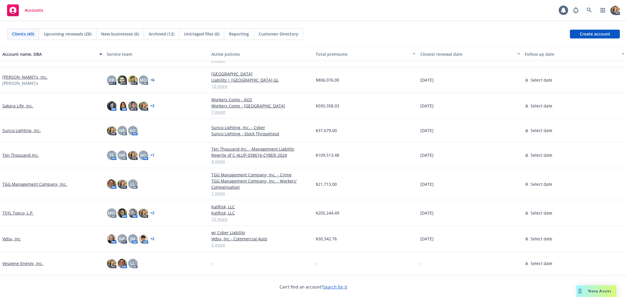
click at [13, 212] on link "TSYL Topco, L.P." at bounding box center [17, 213] width 31 height 6
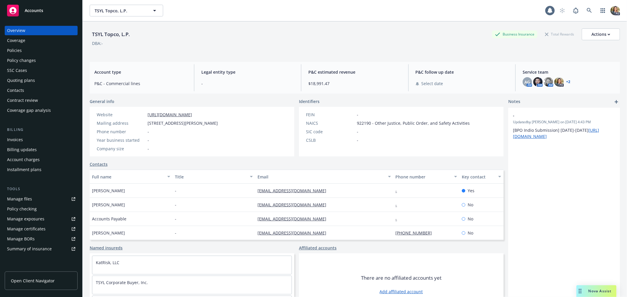
click at [48, 48] on div "Policies" at bounding box center [41, 50] width 68 height 9
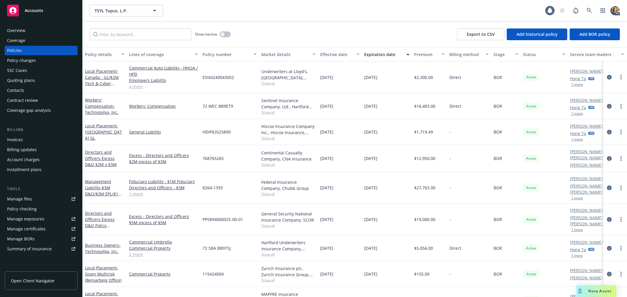
scroll to position [33, 0]
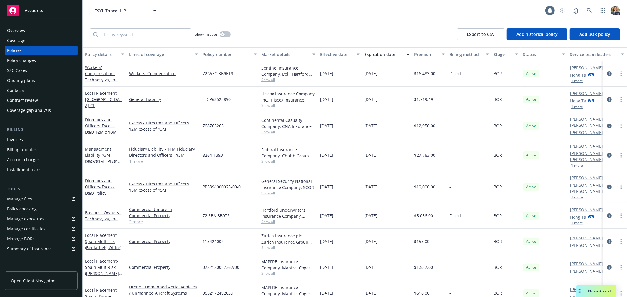
click at [33, 8] on span "Accounts" at bounding box center [34, 10] width 19 height 5
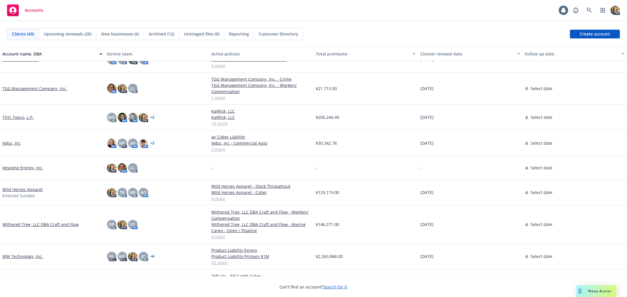
scroll to position [871, 0]
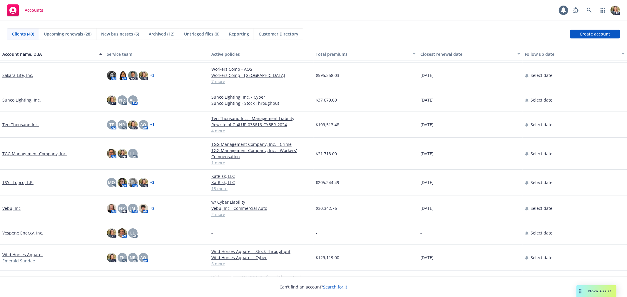
click at [17, 125] on link "Ten Thousand Inc." at bounding box center [20, 125] width 36 height 6
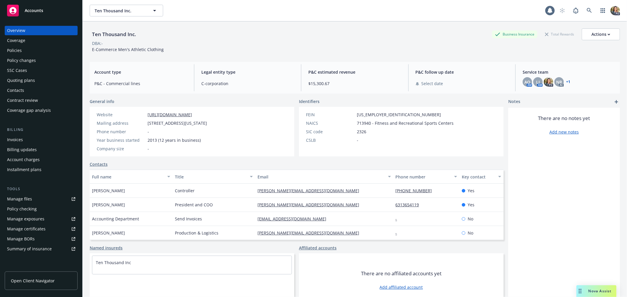
click at [22, 46] on div "Policies" at bounding box center [41, 50] width 68 height 9
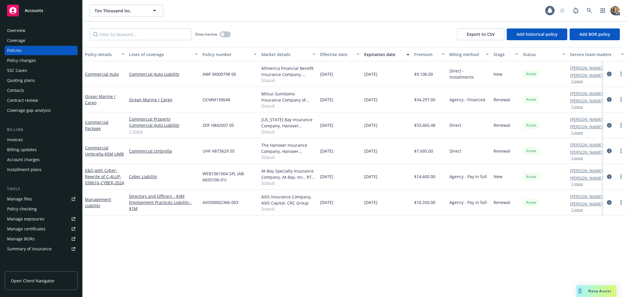
click at [38, 12] on span "Accounts" at bounding box center [34, 10] width 19 height 5
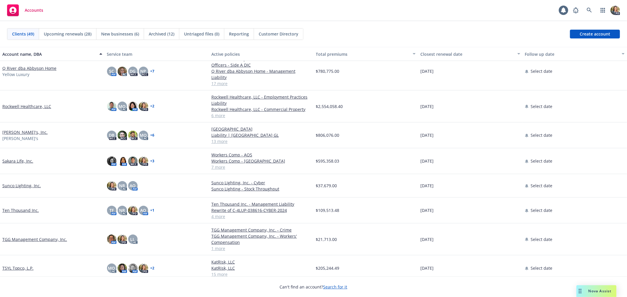
scroll to position [906, 0]
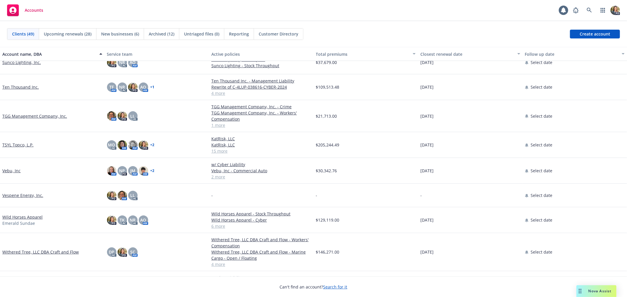
click at [43, 116] on link "TGG Management Company, Inc." at bounding box center [34, 116] width 65 height 6
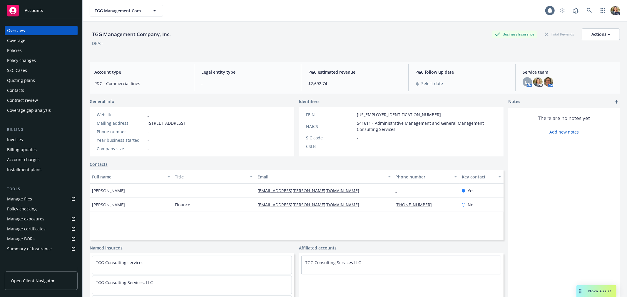
click at [15, 48] on div "Policies" at bounding box center [14, 50] width 15 height 9
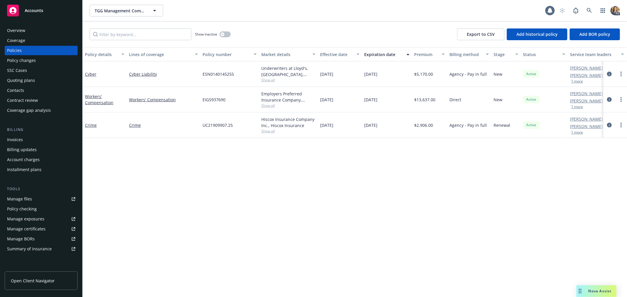
click at [34, 13] on div "Accounts" at bounding box center [41, 11] width 68 height 12
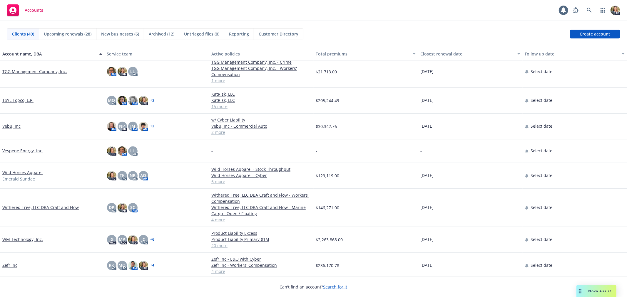
scroll to position [971, 0]
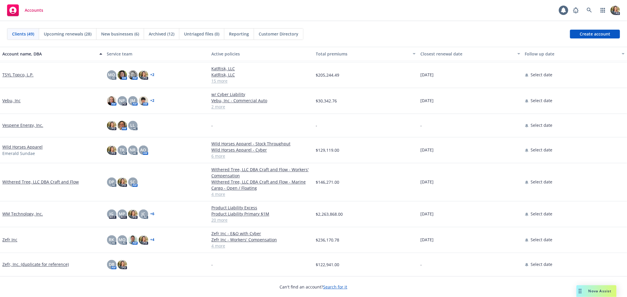
click at [15, 101] on link "Vebu, Inc" at bounding box center [11, 101] width 18 height 6
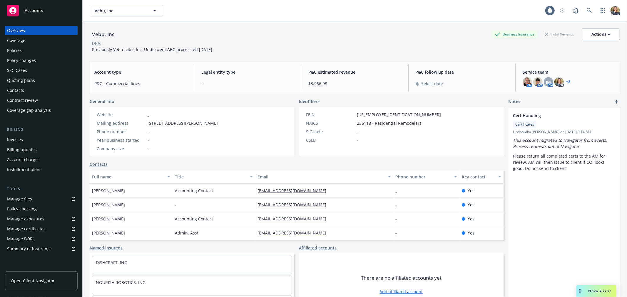
click at [48, 49] on div "Policies" at bounding box center [41, 50] width 68 height 9
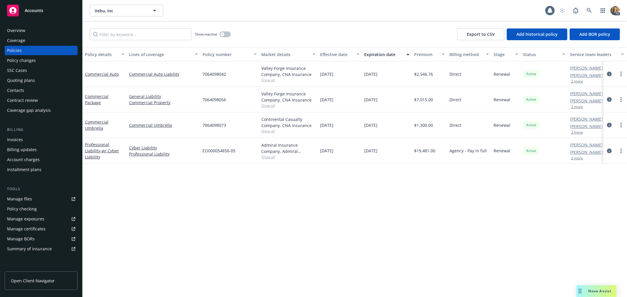
click at [40, 12] on span "Accounts" at bounding box center [34, 10] width 19 height 5
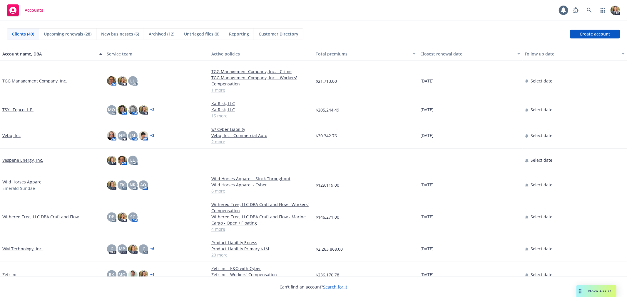
scroll to position [971, 0]
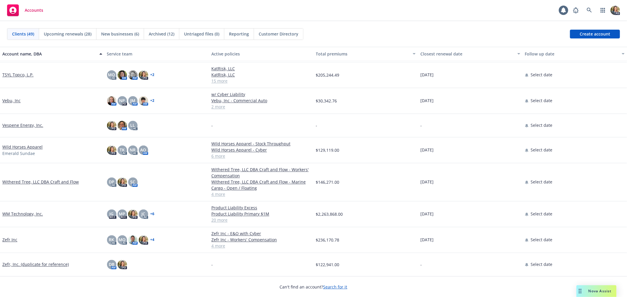
click at [19, 146] on link "Wild Horses Apparel" at bounding box center [22, 147] width 40 height 6
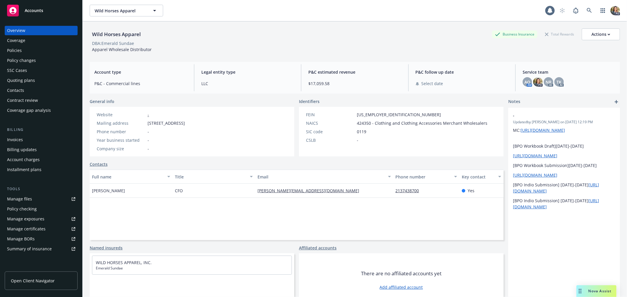
click at [15, 49] on div "Policies" at bounding box center [14, 50] width 15 height 9
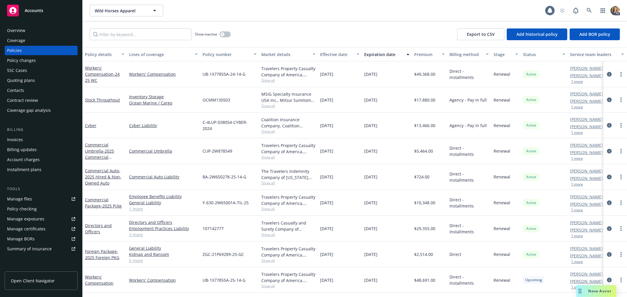
scroll to position [1, 0]
click at [34, 14] on div "Accounts" at bounding box center [41, 11] width 68 height 12
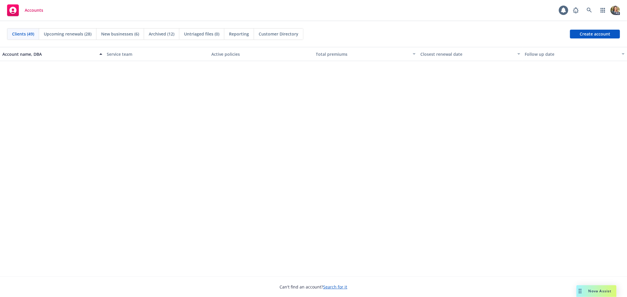
scroll to position [936, 0]
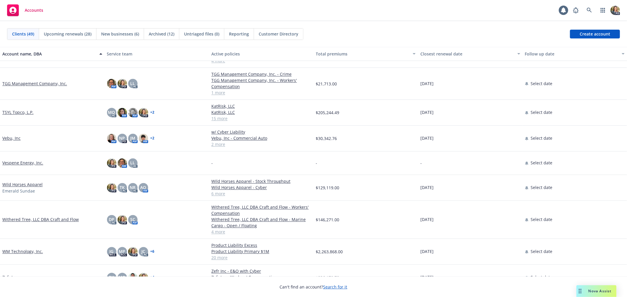
click at [29, 185] on link "Wild Horses Apparel" at bounding box center [22, 185] width 40 height 6
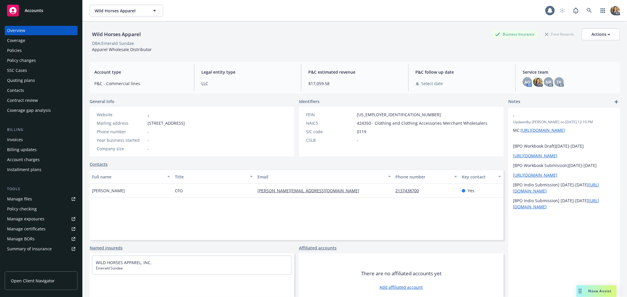
click at [24, 28] on div "Overview" at bounding box center [16, 30] width 18 height 9
click at [20, 48] on div "Policies" at bounding box center [14, 50] width 15 height 9
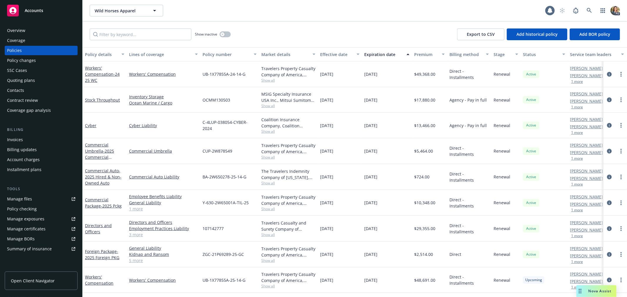
scroll to position [1, 0]
click at [24, 30] on div "Overview" at bounding box center [16, 30] width 18 height 9
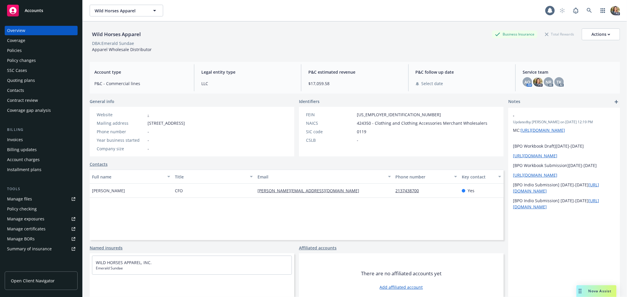
click at [39, 9] on span "Accounts" at bounding box center [34, 10] width 19 height 5
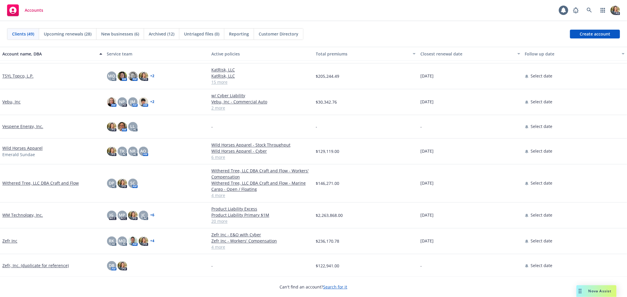
scroll to position [971, 0]
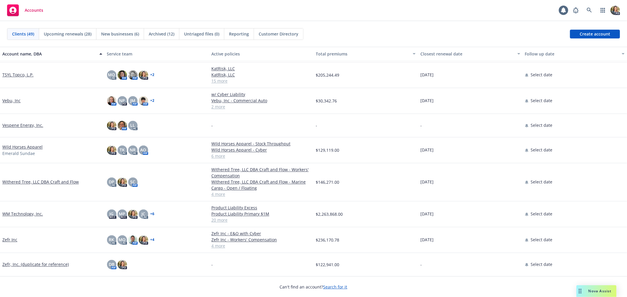
click at [84, 6] on div "Accounts 1 PD" at bounding box center [313, 10] width 627 height 21
click at [8, 242] on link "Zefr Inc" at bounding box center [9, 240] width 15 height 6
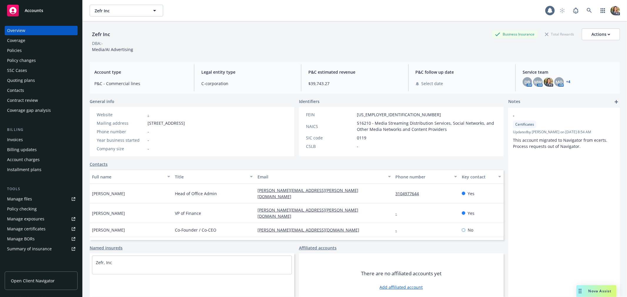
click at [24, 51] on div "Policies" at bounding box center [41, 50] width 68 height 9
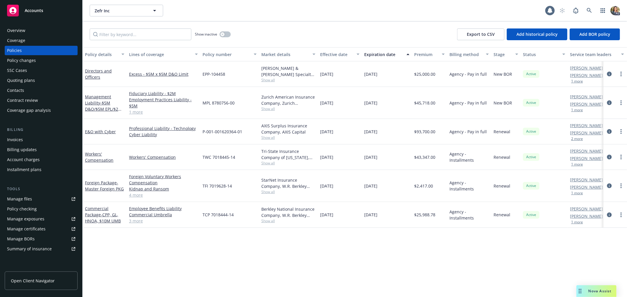
click at [44, 13] on div "Accounts" at bounding box center [41, 11] width 68 height 12
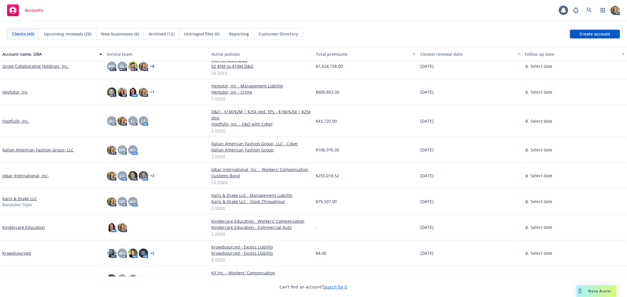
scroll to position [228, 0]
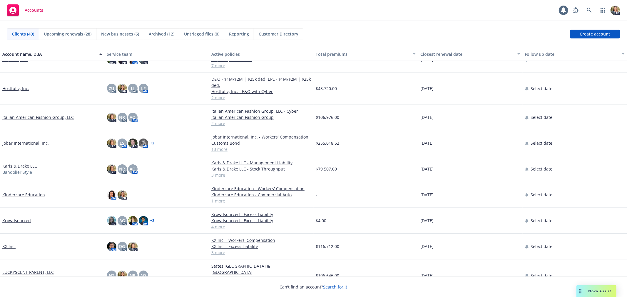
click at [26, 218] on link "Krowdsourced" at bounding box center [16, 221] width 28 height 6
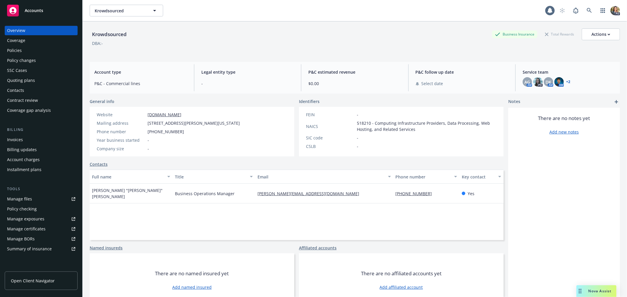
click at [24, 51] on div "Policies" at bounding box center [41, 50] width 68 height 9
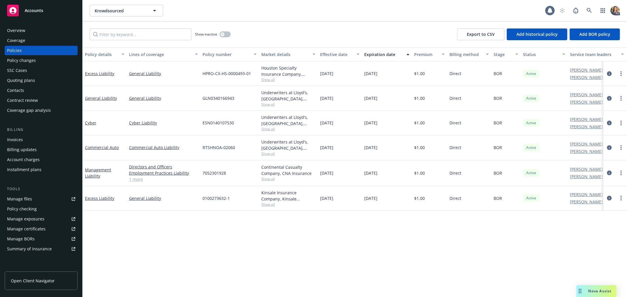
click at [56, 31] on div "Overview" at bounding box center [41, 30] width 68 height 9
